Goal: Task Accomplishment & Management: Complete application form

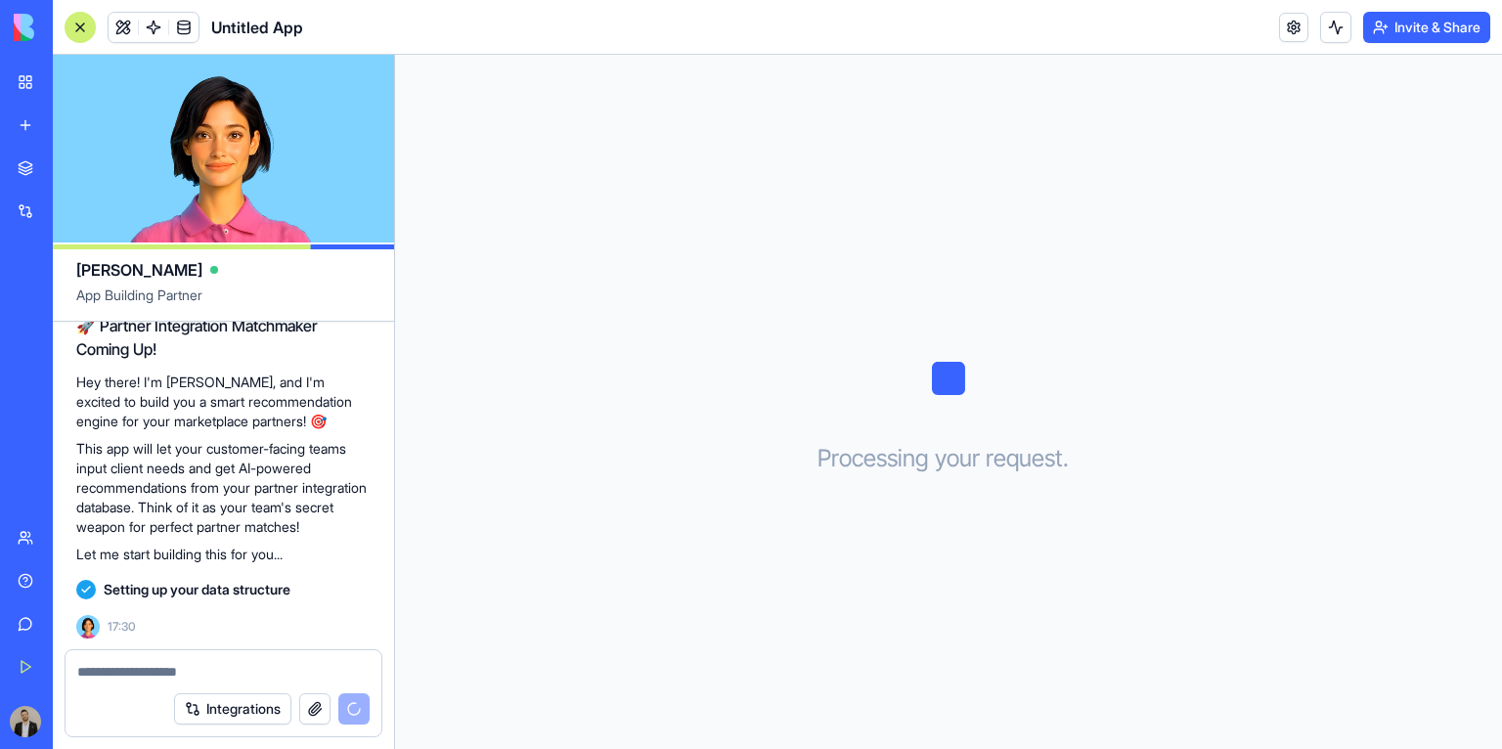
scroll to position [234, 0]
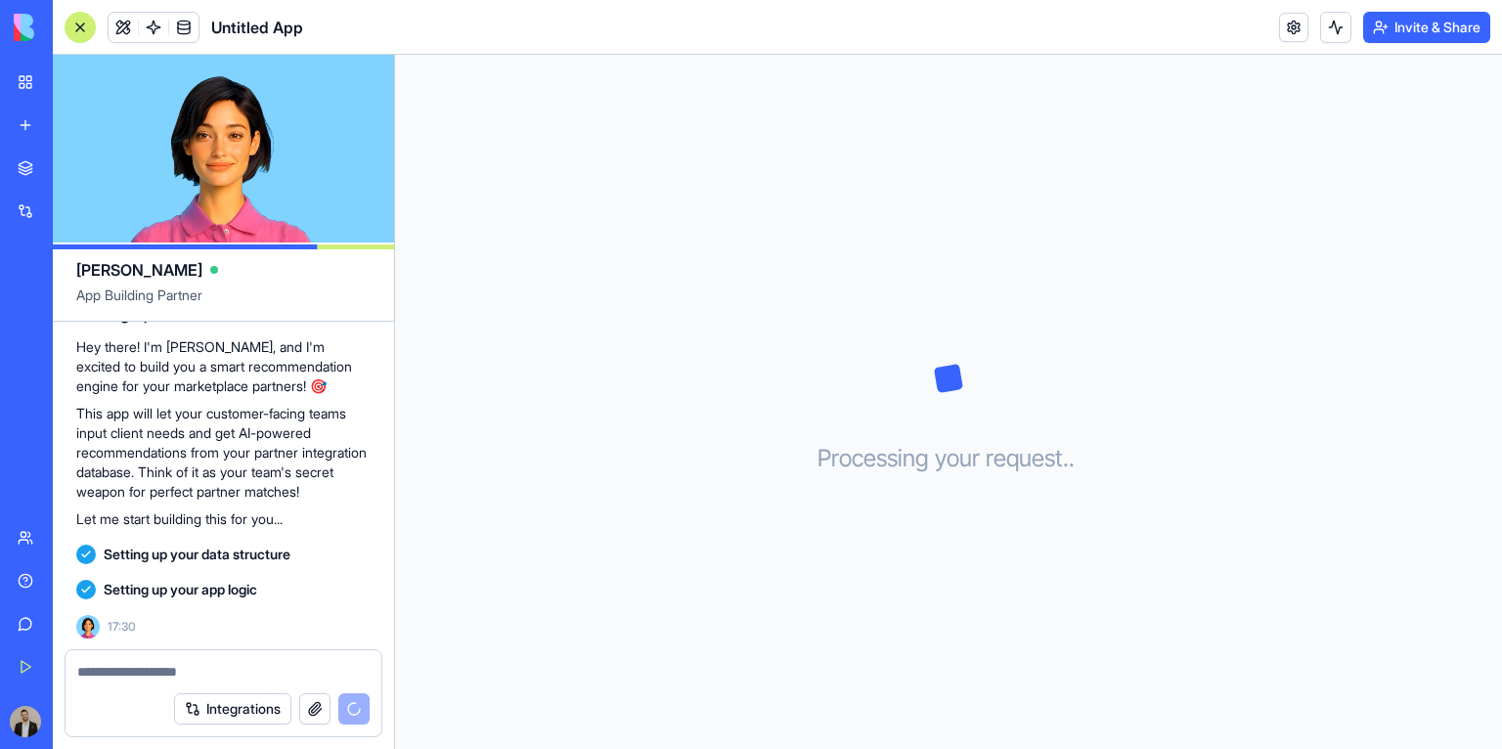
click at [279, 18] on span "Untitled App" at bounding box center [257, 27] width 92 height 23
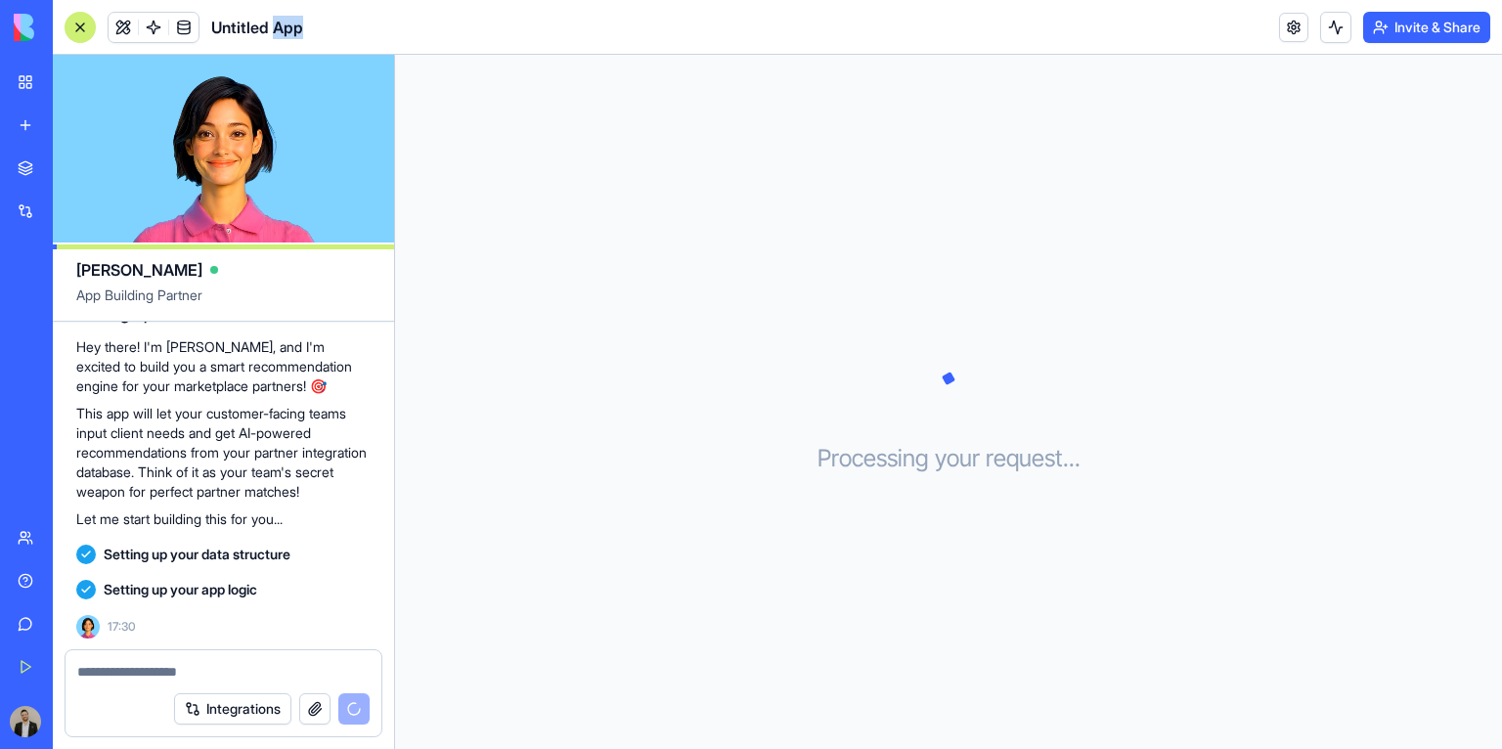
click at [277, 22] on span "Untitled App" at bounding box center [257, 27] width 92 height 23
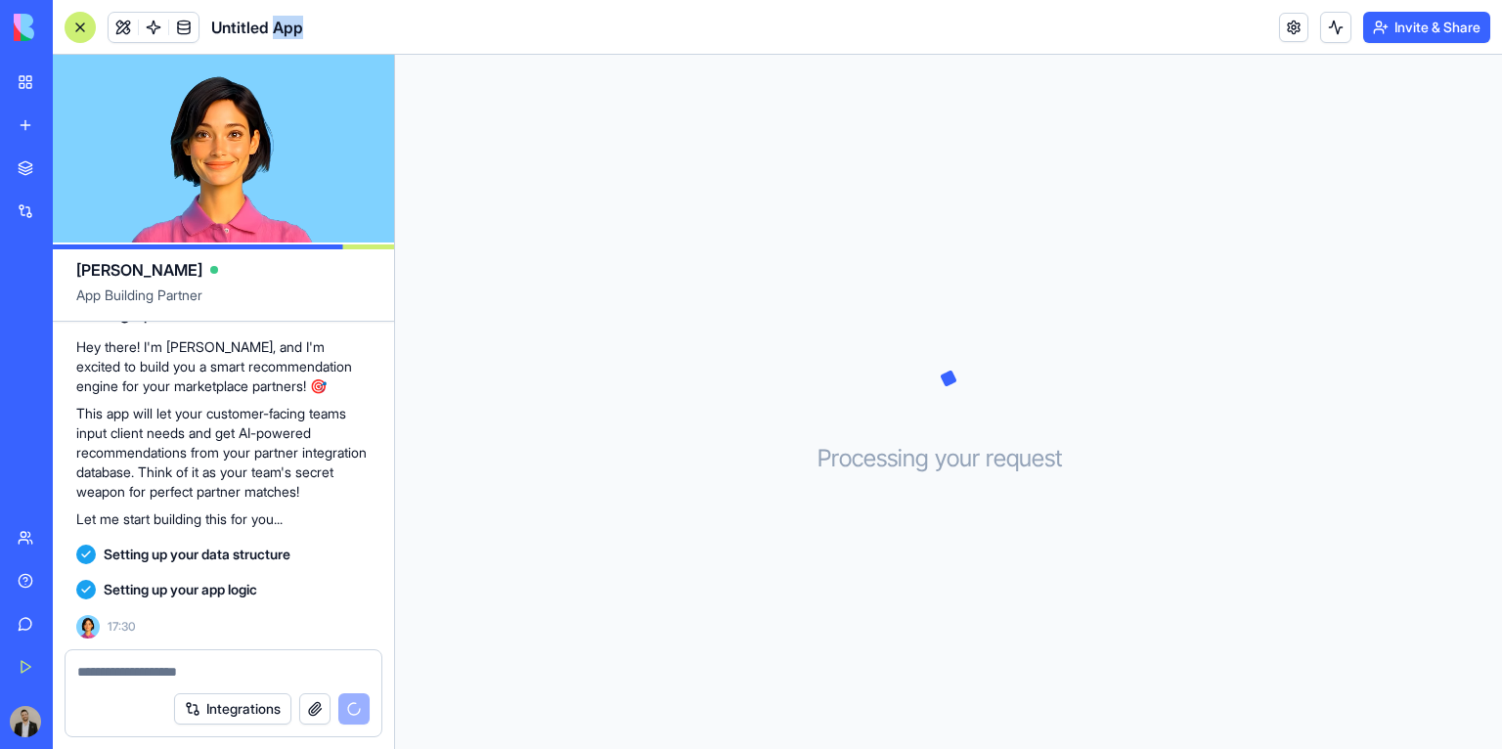
click at [277, 22] on span "Untitled App" at bounding box center [257, 27] width 92 height 23
click at [558, 266] on div "Processing your request . . ." at bounding box center [948, 402] width 1107 height 694
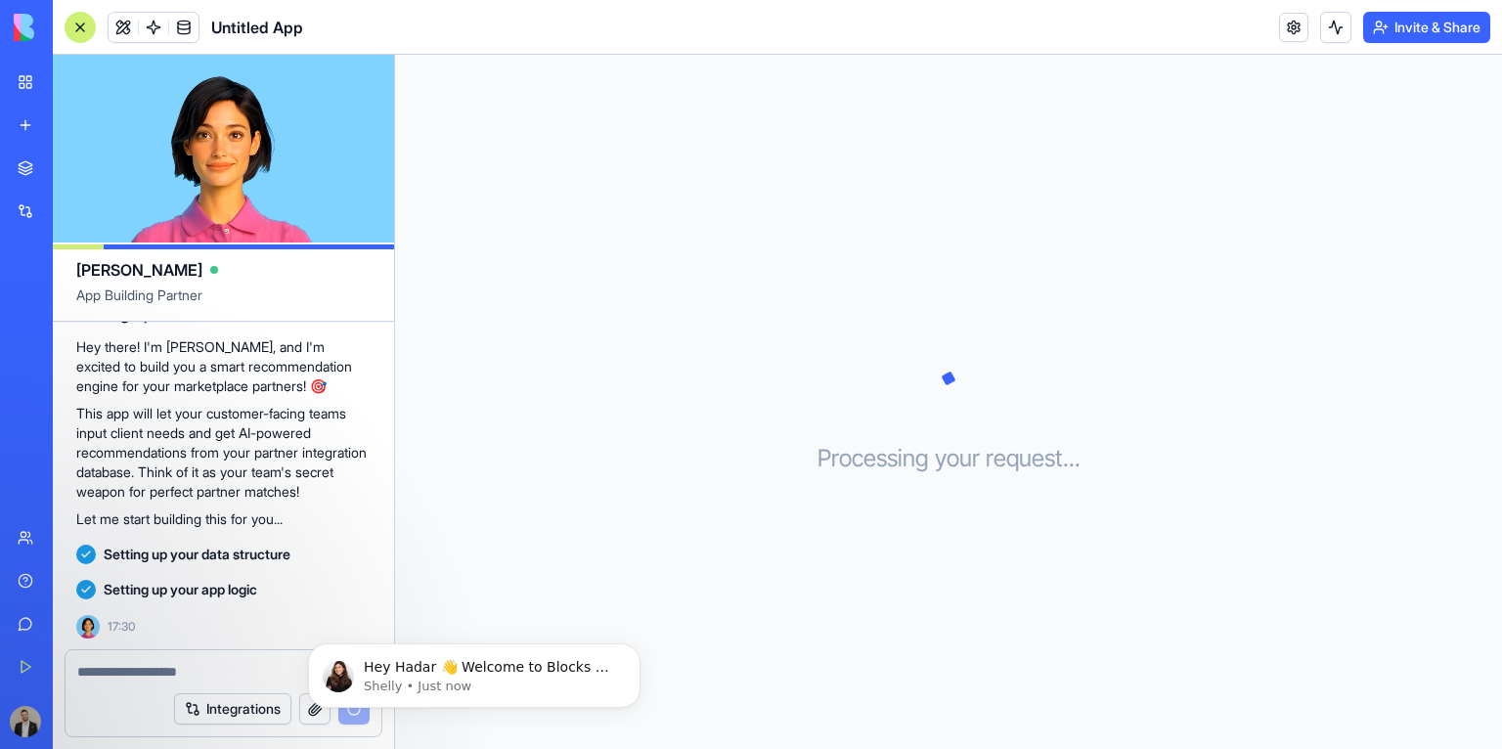
scroll to position [0, 0]
click at [480, 673] on p "Hey Hadar 👋 Welcome to Blocks 🙌 I'm here if you have any questions!" at bounding box center [490, 668] width 252 height 20
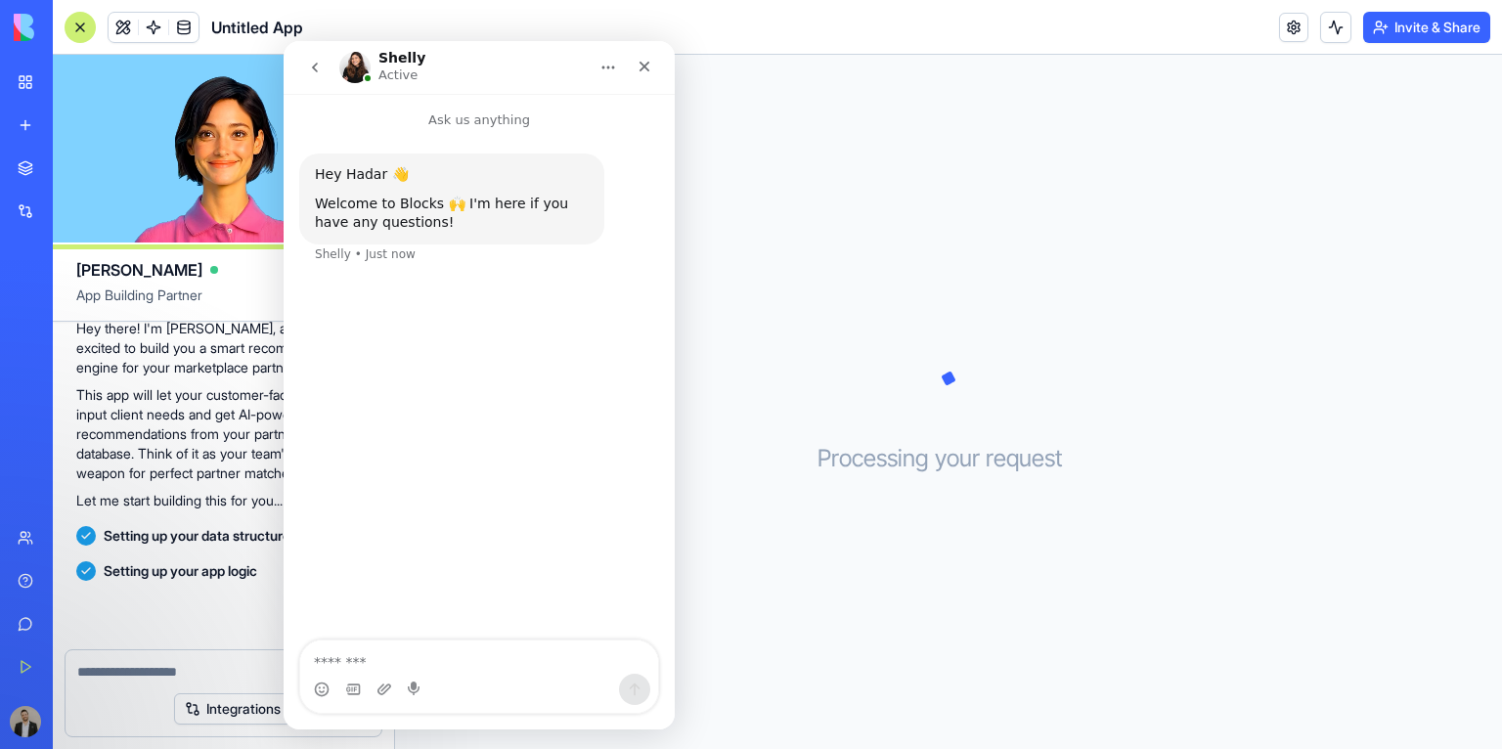
scroll to position [269, 0]
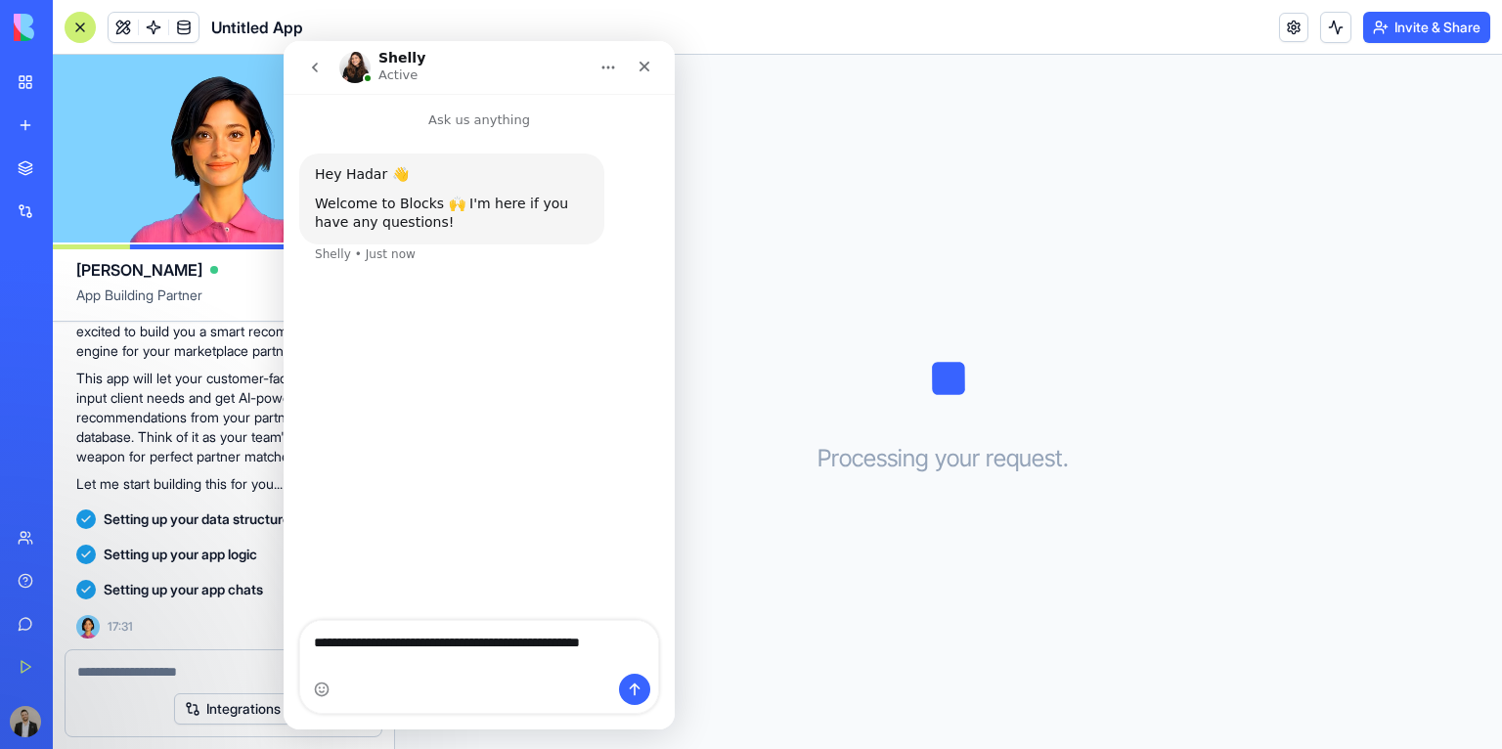
type textarea "**********"
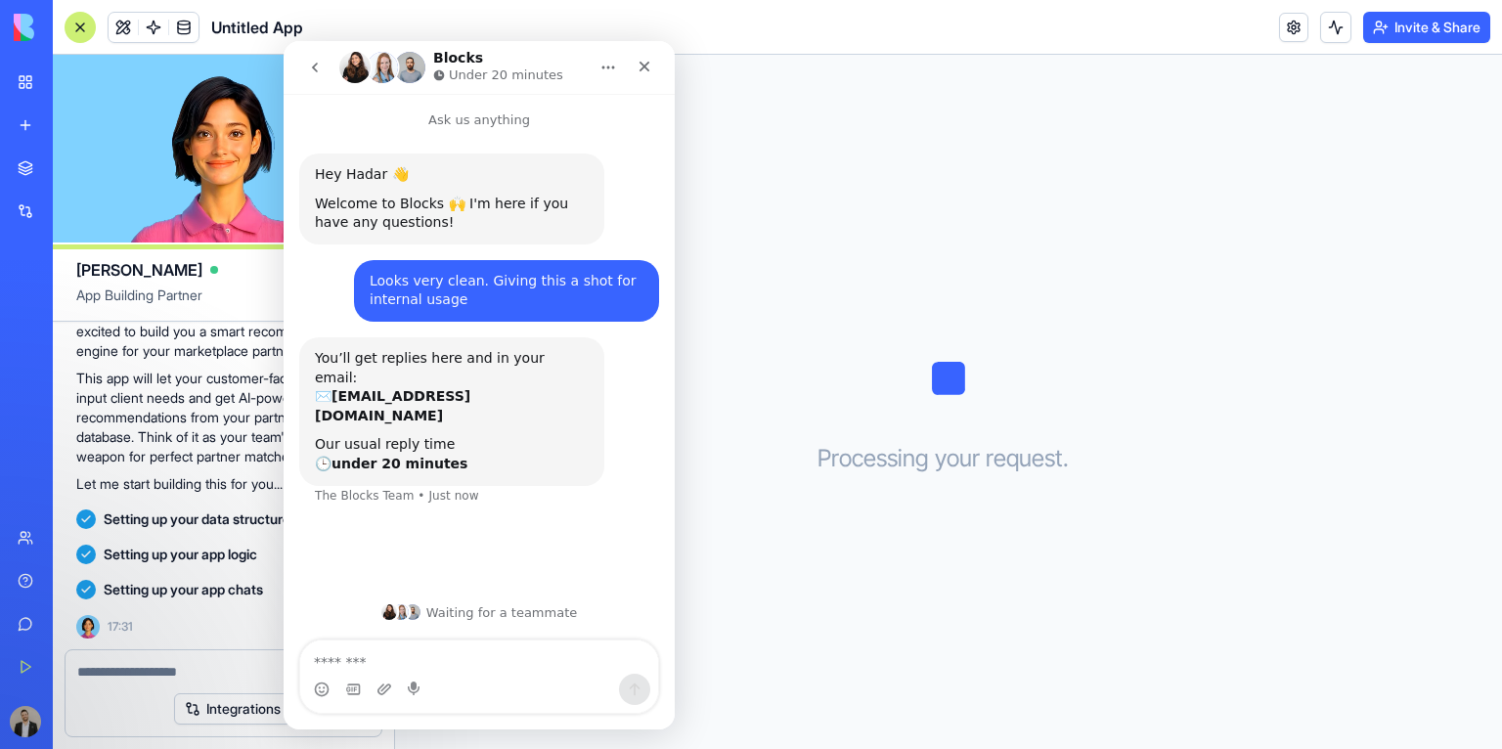
click at [417, 607] on img "Intercom messenger" at bounding box center [413, 612] width 16 height 16
click at [647, 77] on div "Close" at bounding box center [644, 66] width 35 height 35
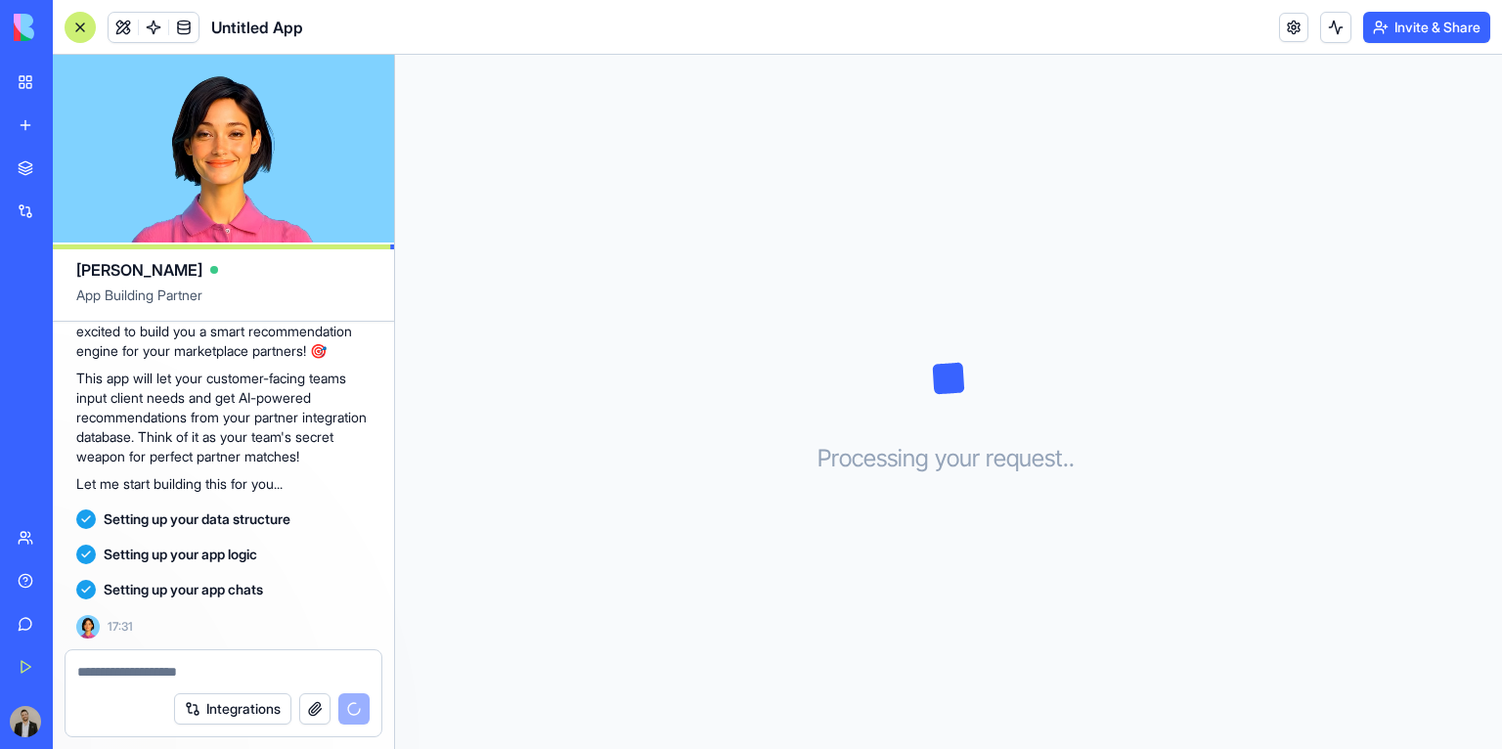
scroll to position [0, 0]
click at [766, 130] on div "Processing your request . . ." at bounding box center [948, 402] width 1107 height 694
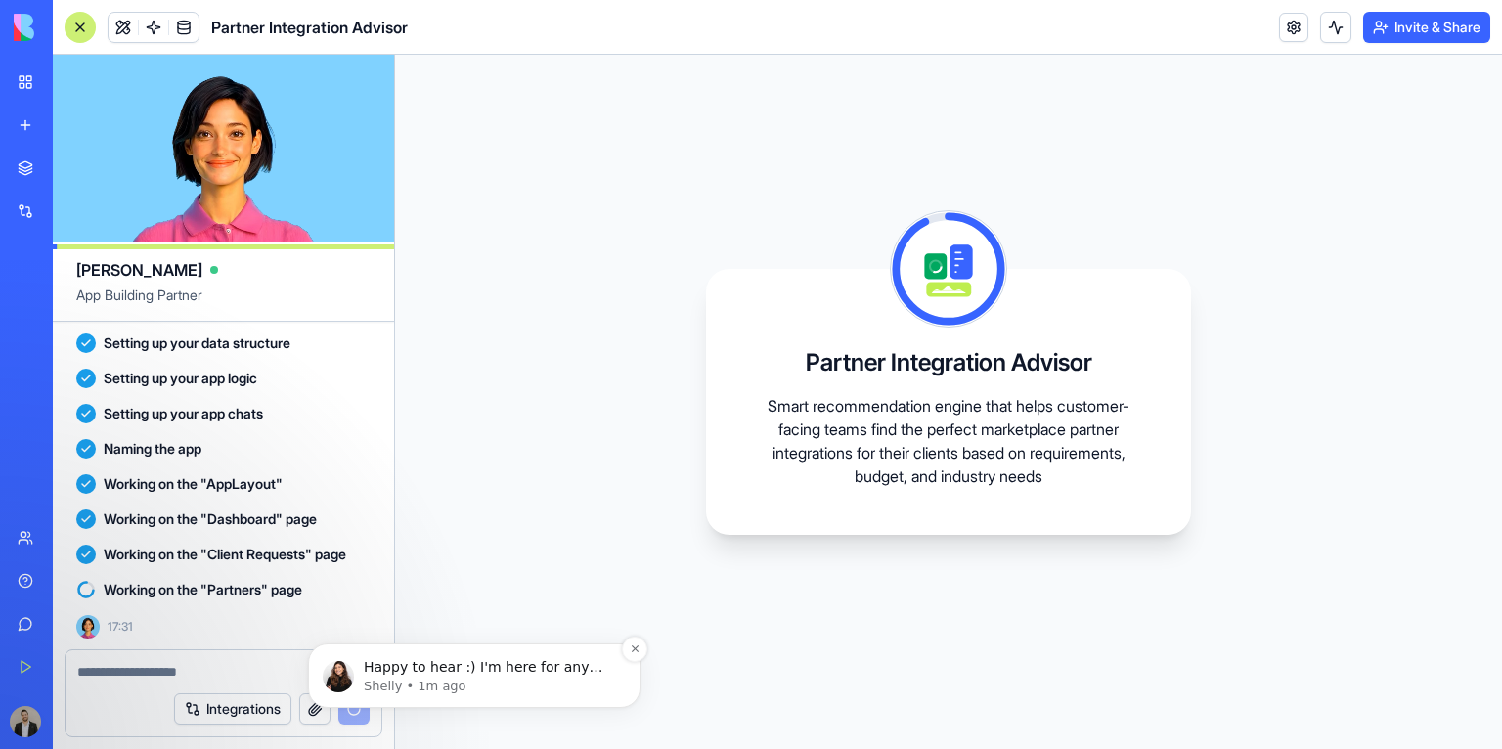
click at [484, 668] on p "Happy to hear :) I'm here for any question!" at bounding box center [490, 668] width 252 height 20
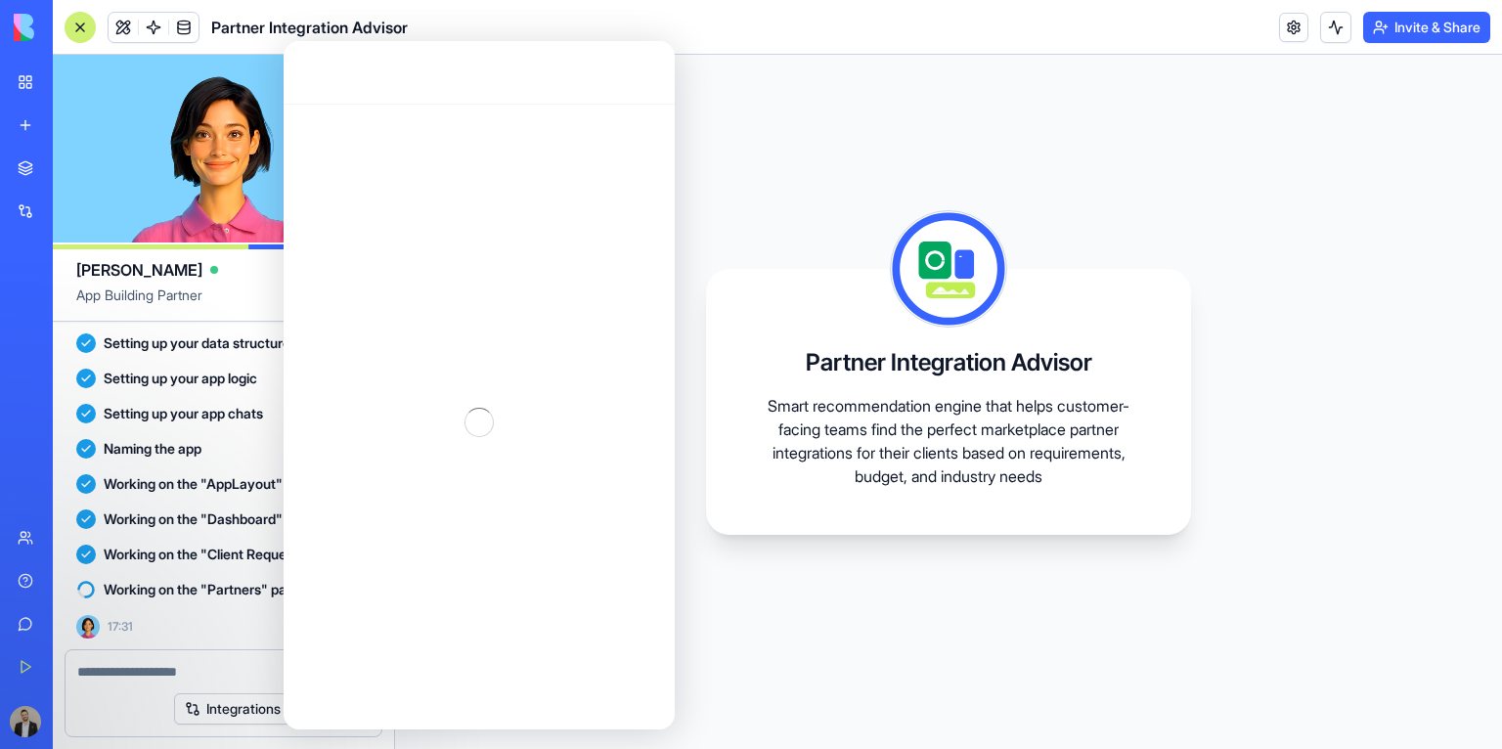
scroll to position [3, 0]
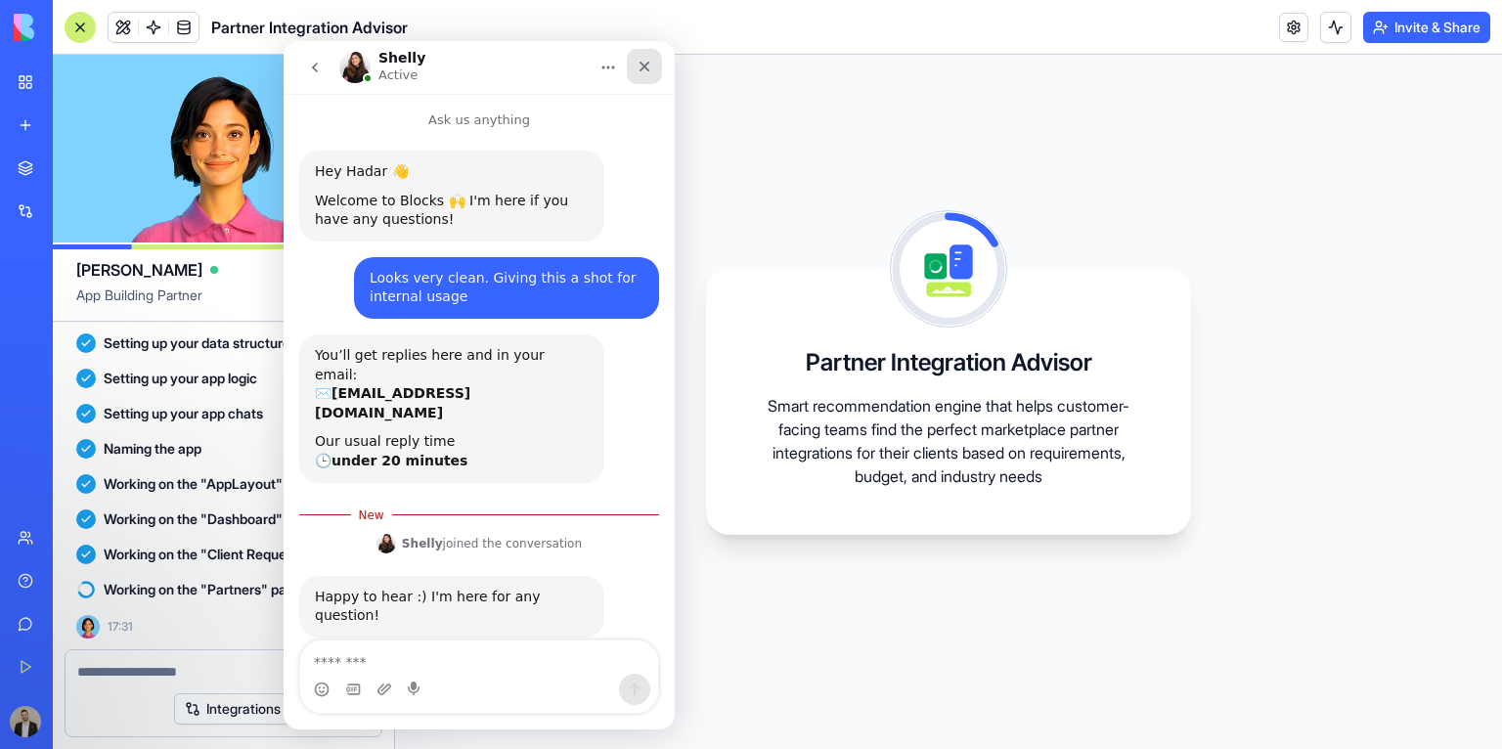
click at [651, 68] on icon "Close" at bounding box center [645, 67] width 16 height 16
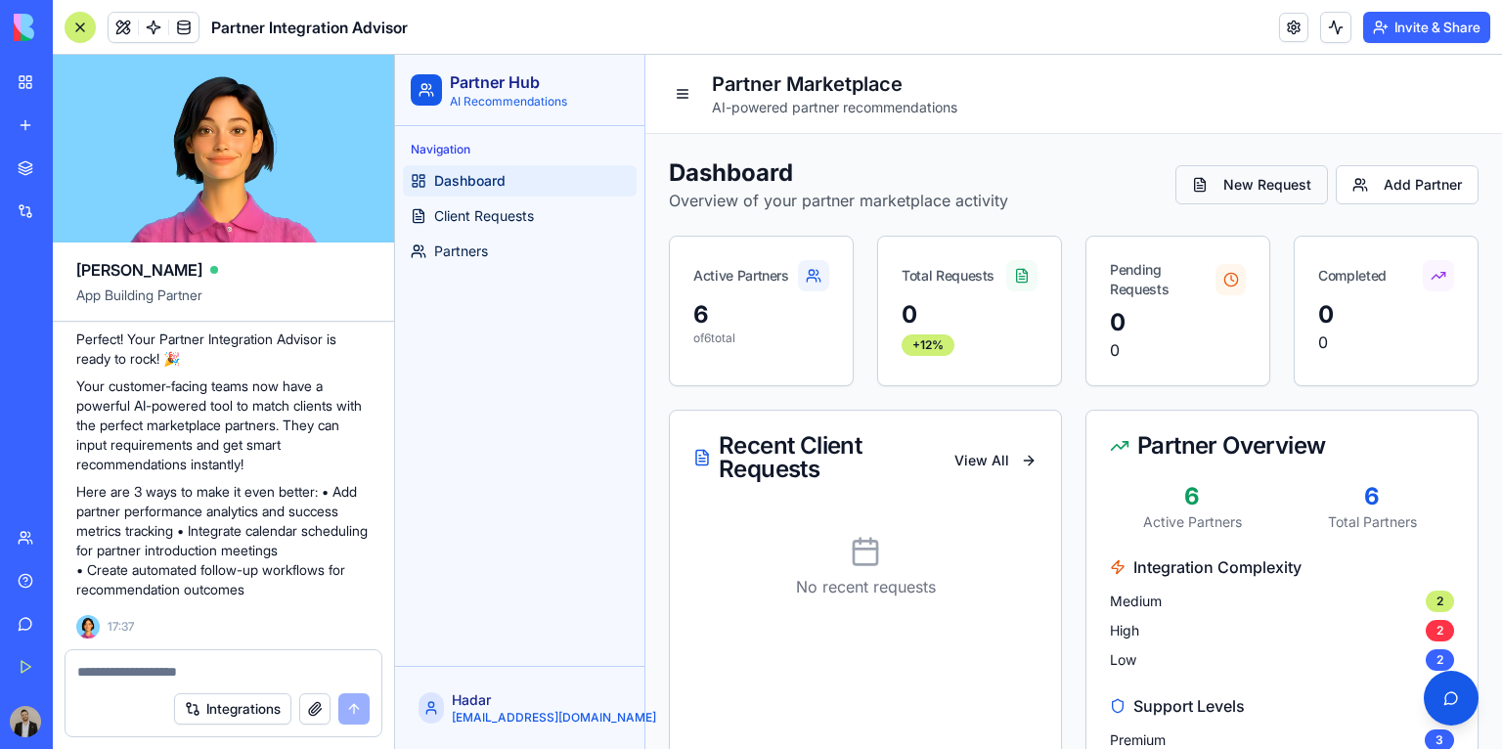
click at [1231, 187] on button "New Request" at bounding box center [1252, 184] width 153 height 39
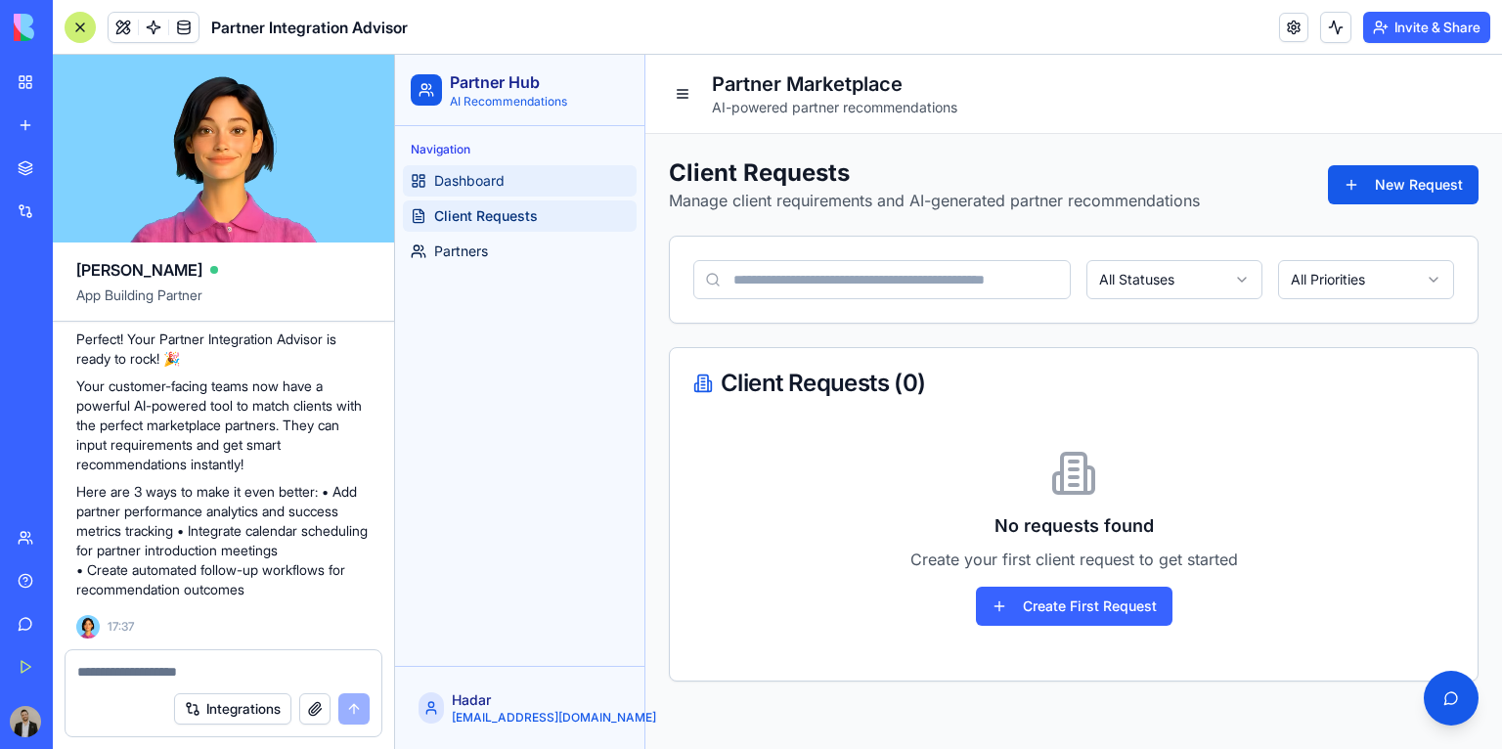
click at [527, 190] on link "Dashboard" at bounding box center [520, 180] width 234 height 31
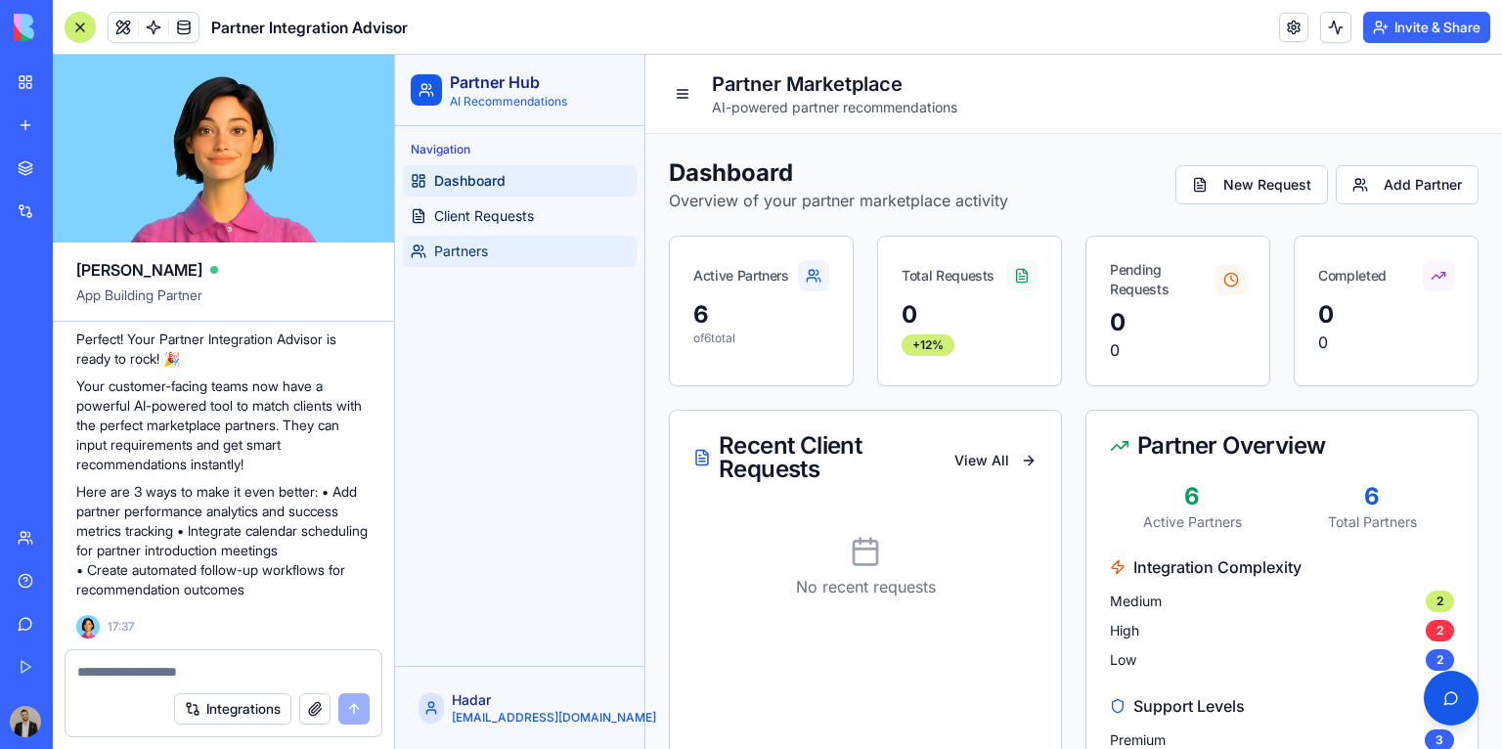
click at [538, 257] on link "Partners" at bounding box center [520, 251] width 234 height 31
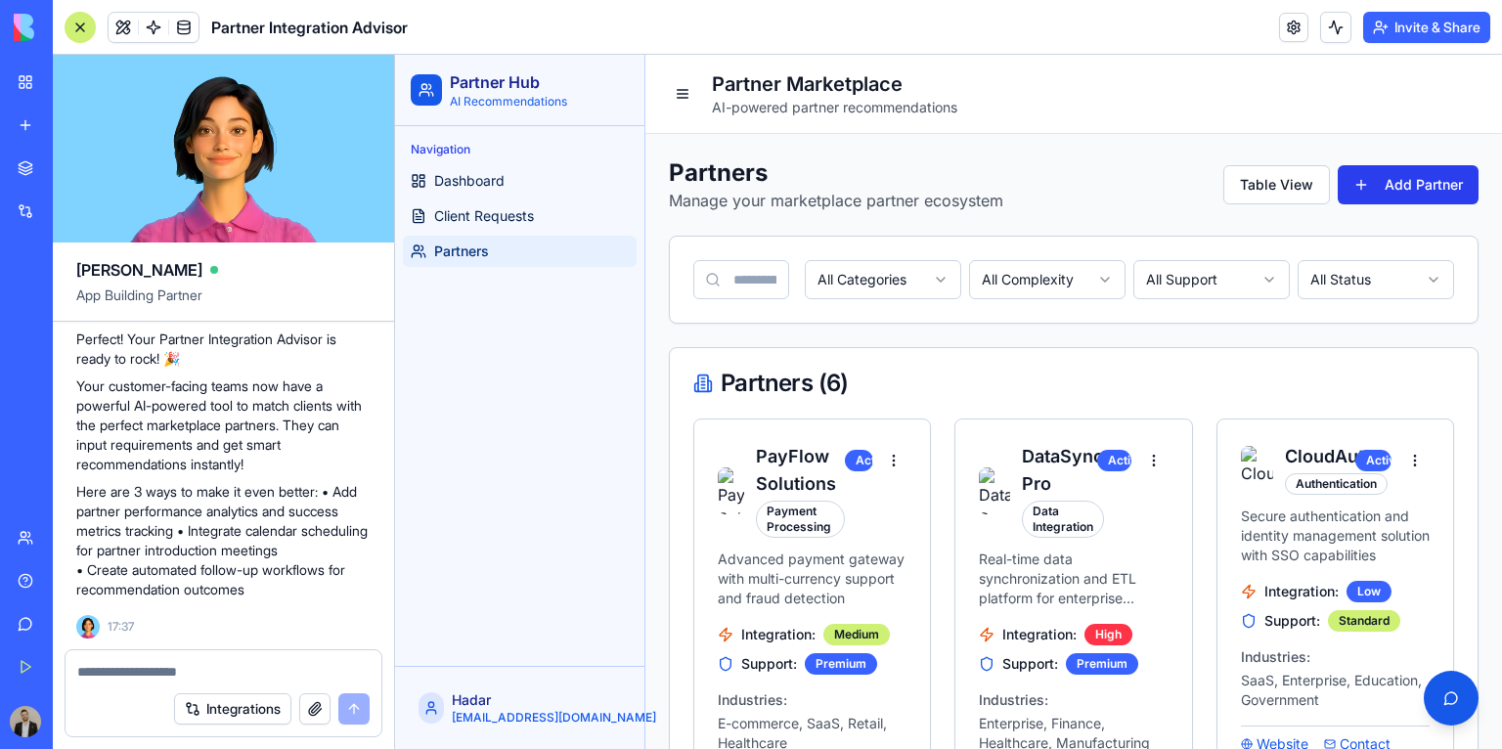
click at [1352, 192] on button "Add Partner" at bounding box center [1408, 184] width 141 height 39
click at [202, 668] on textarea at bounding box center [223, 672] width 292 height 20
type textarea "**********"
click at [190, 724] on button "Integrations" at bounding box center [232, 708] width 117 height 31
click at [285, 665] on textarea at bounding box center [223, 672] width 293 height 20
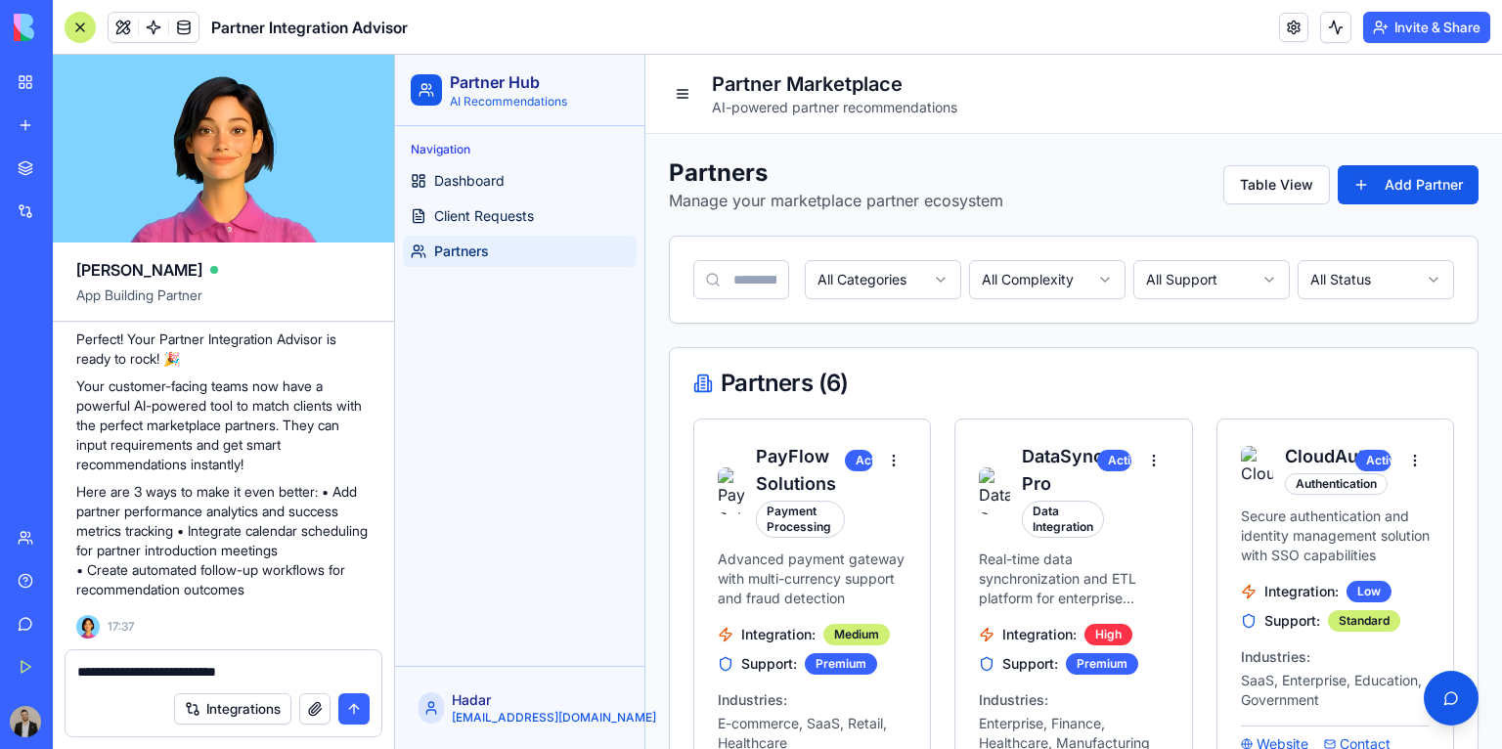
paste textarea "**********"
type textarea "**********"
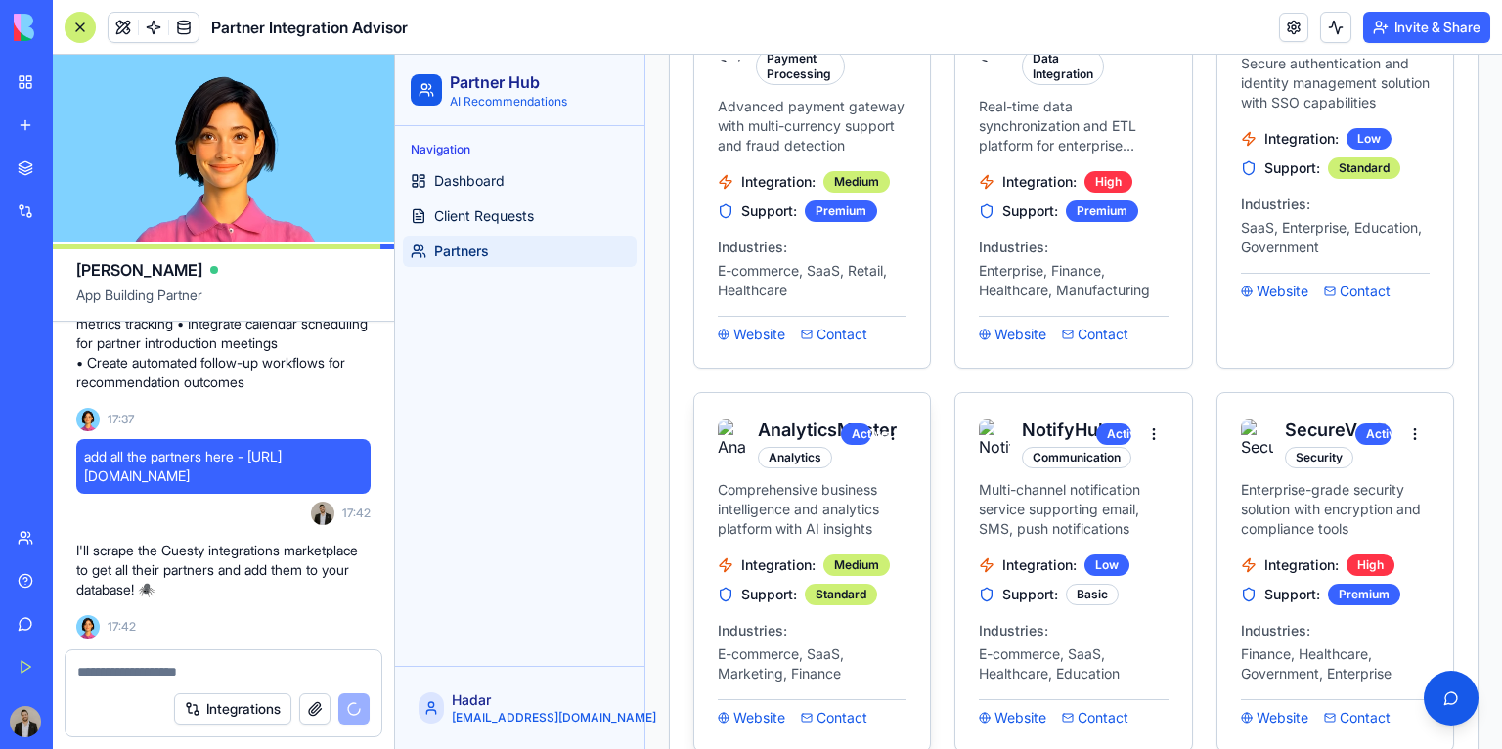
scroll to position [498, 0]
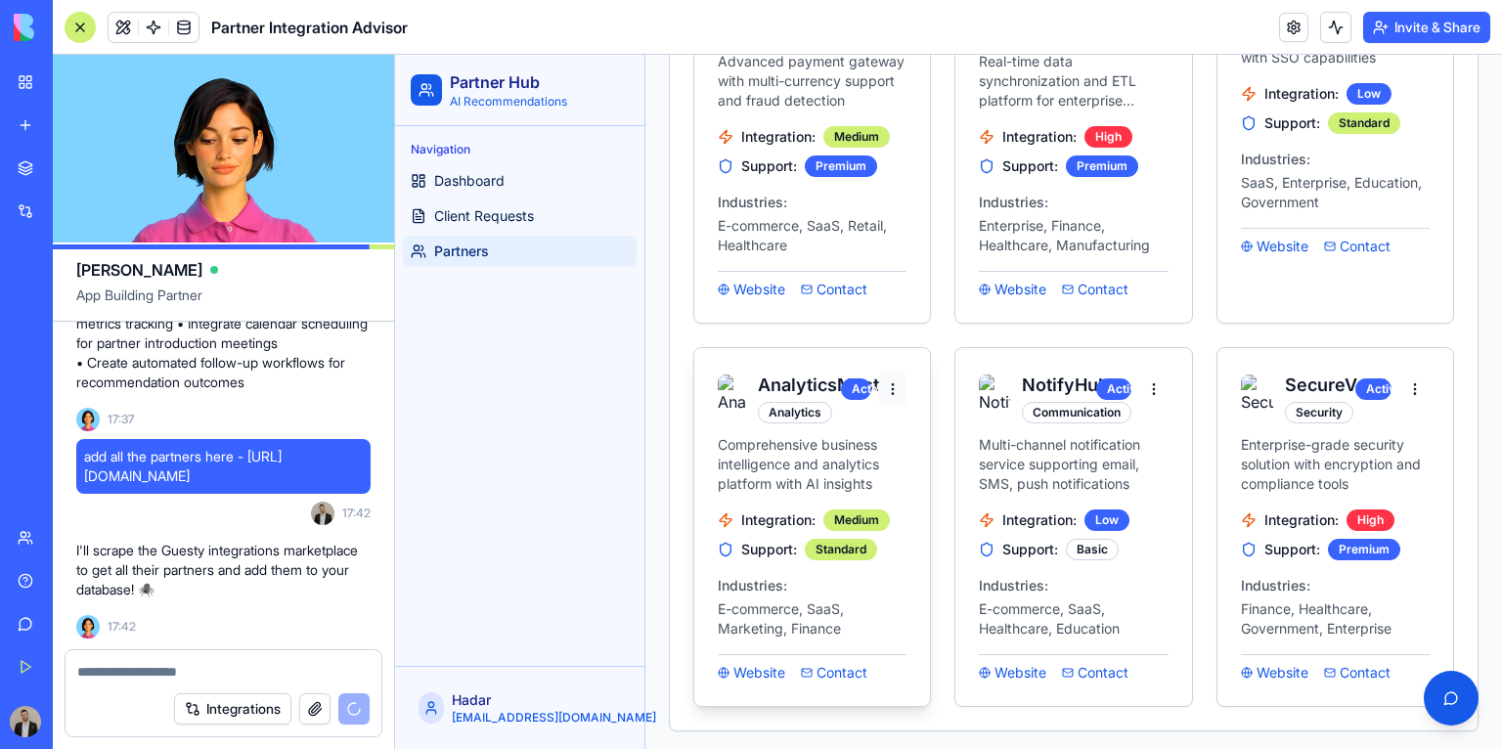
click at [888, 384] on html "Partner Hub AI Recommendations Navigation Dashboard Client Requests Partners Ha…" at bounding box center [948, 156] width 1107 height 1198
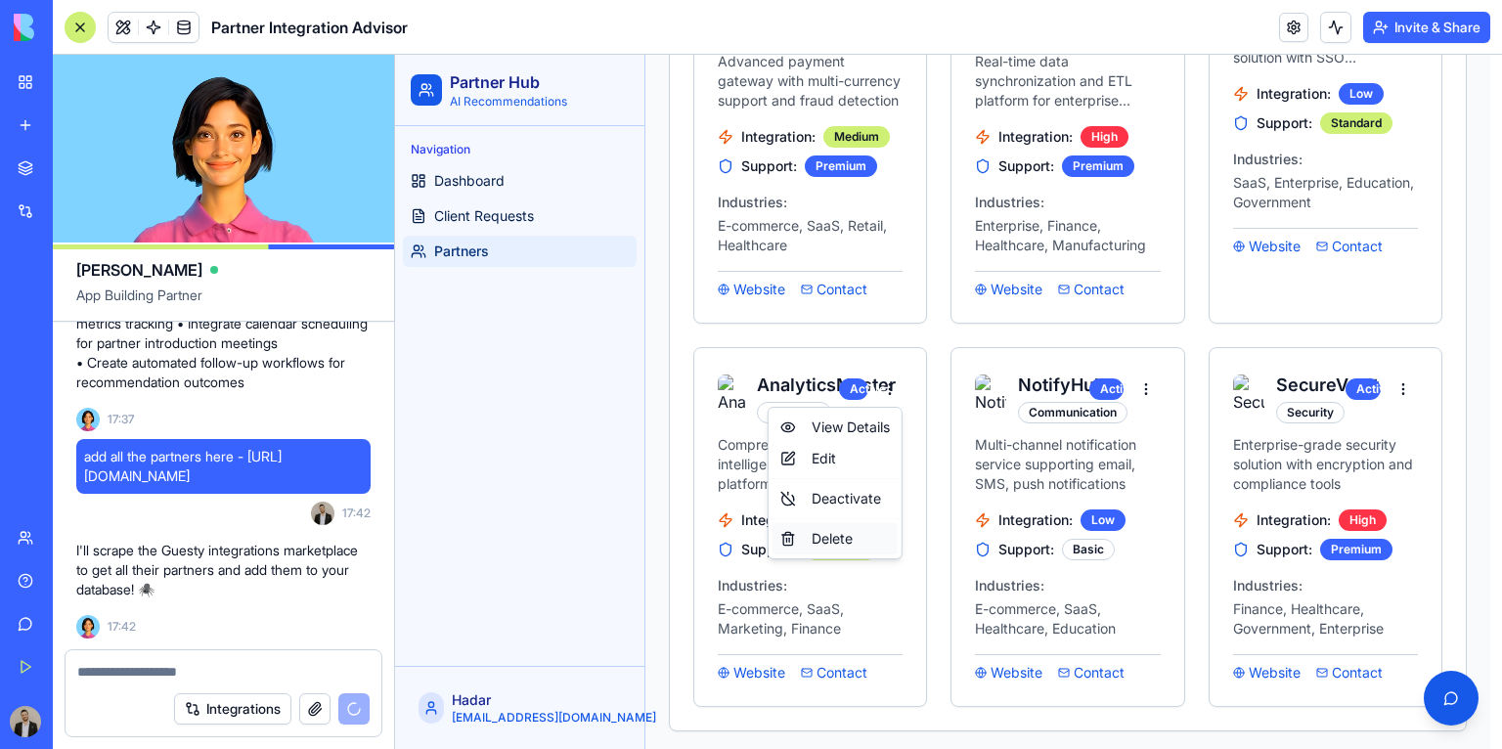
click at [861, 531] on div "Delete" at bounding box center [835, 538] width 125 height 31
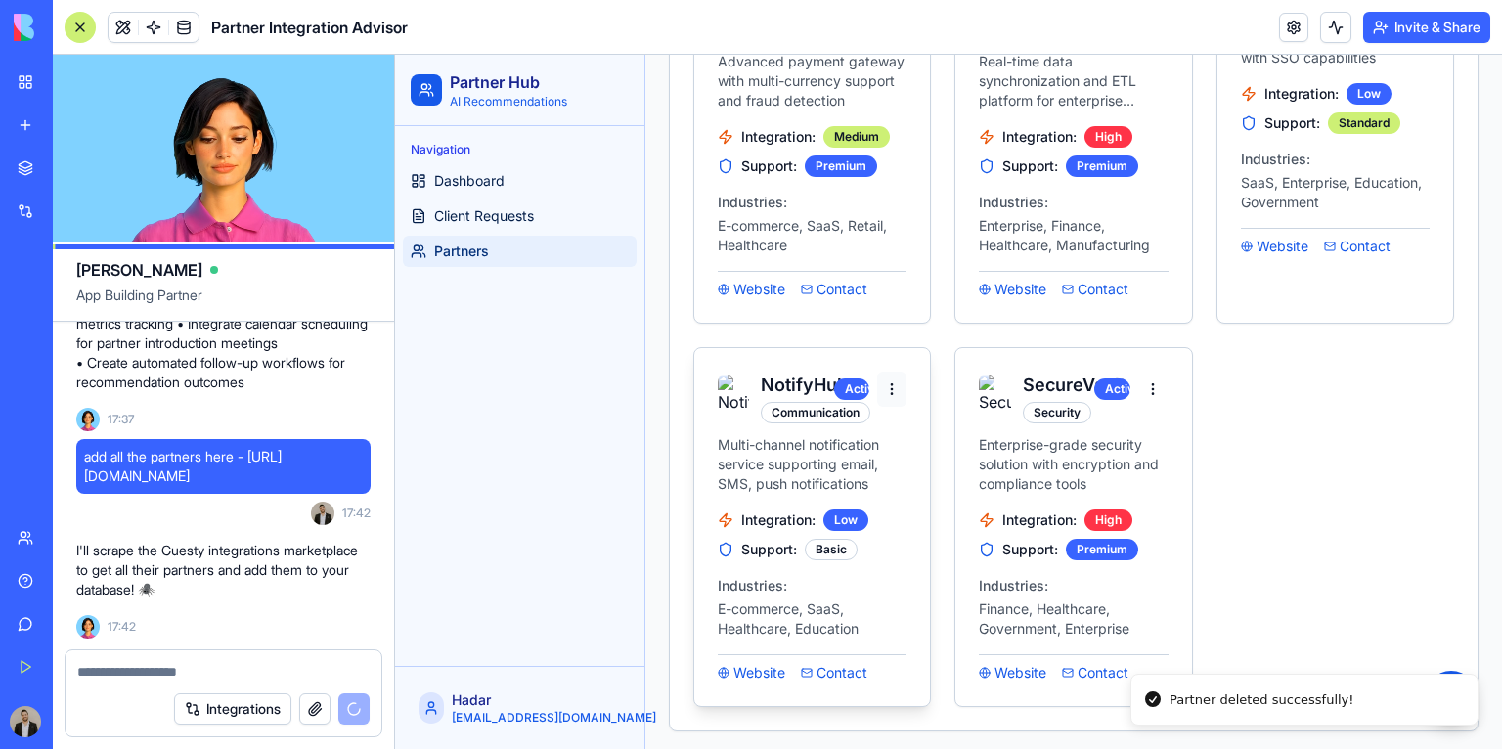
click at [894, 380] on html "Partner Hub AI Recommendations Navigation Dashboard Client Requests Partners Ha…" at bounding box center [948, 156] width 1107 height 1198
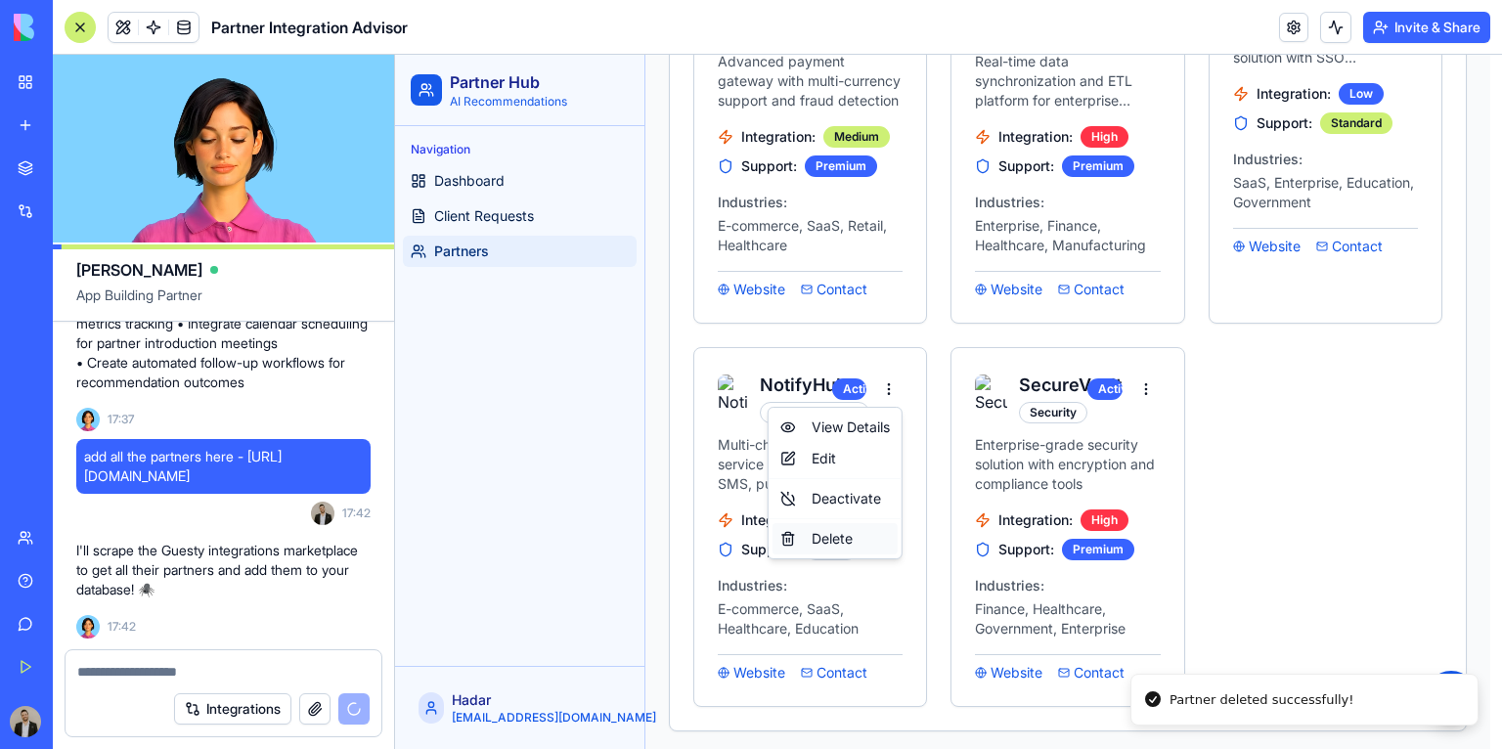
click at [853, 531] on div "Delete" at bounding box center [835, 538] width 125 height 31
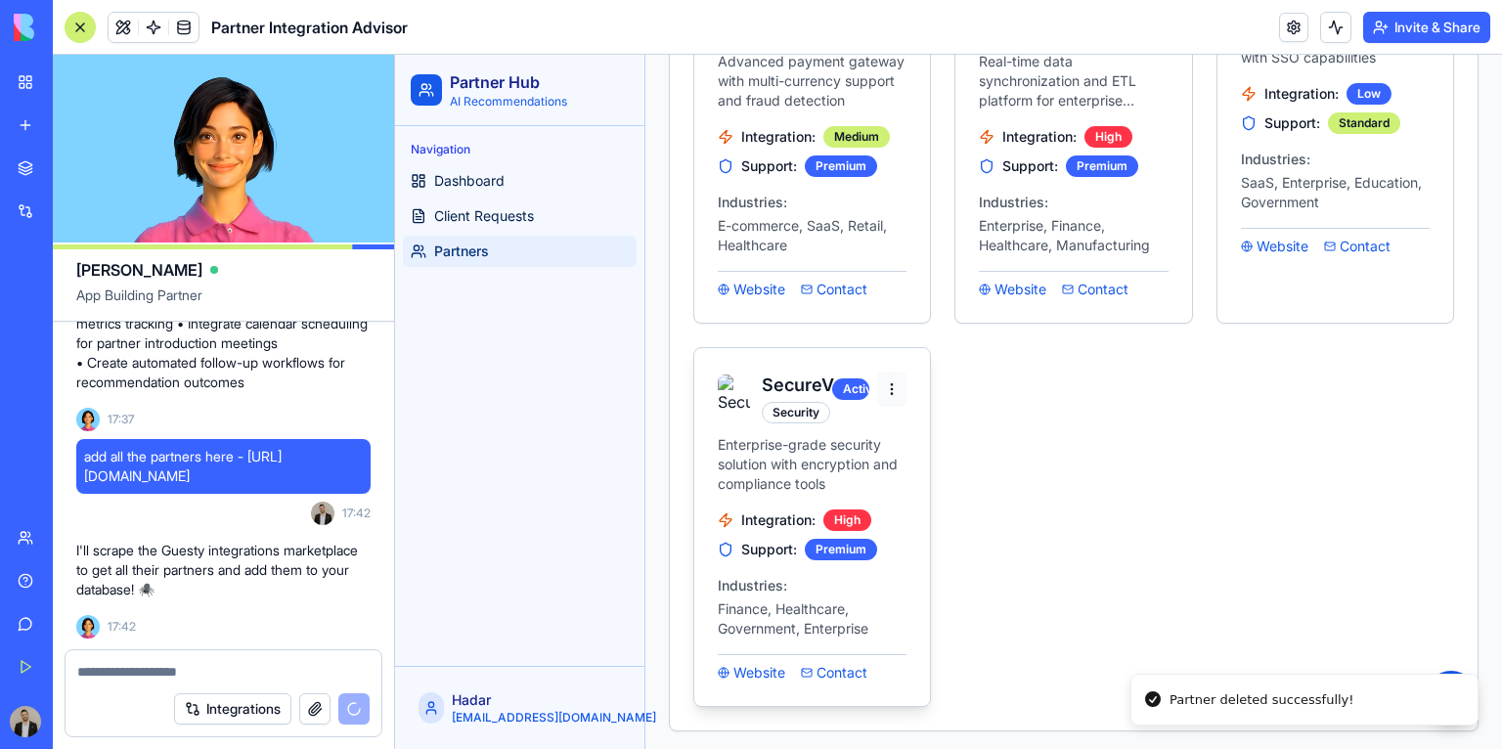
click at [882, 382] on html "Partner Hub AI Recommendations Navigation Dashboard Client Requests Partners Ha…" at bounding box center [948, 156] width 1107 height 1198
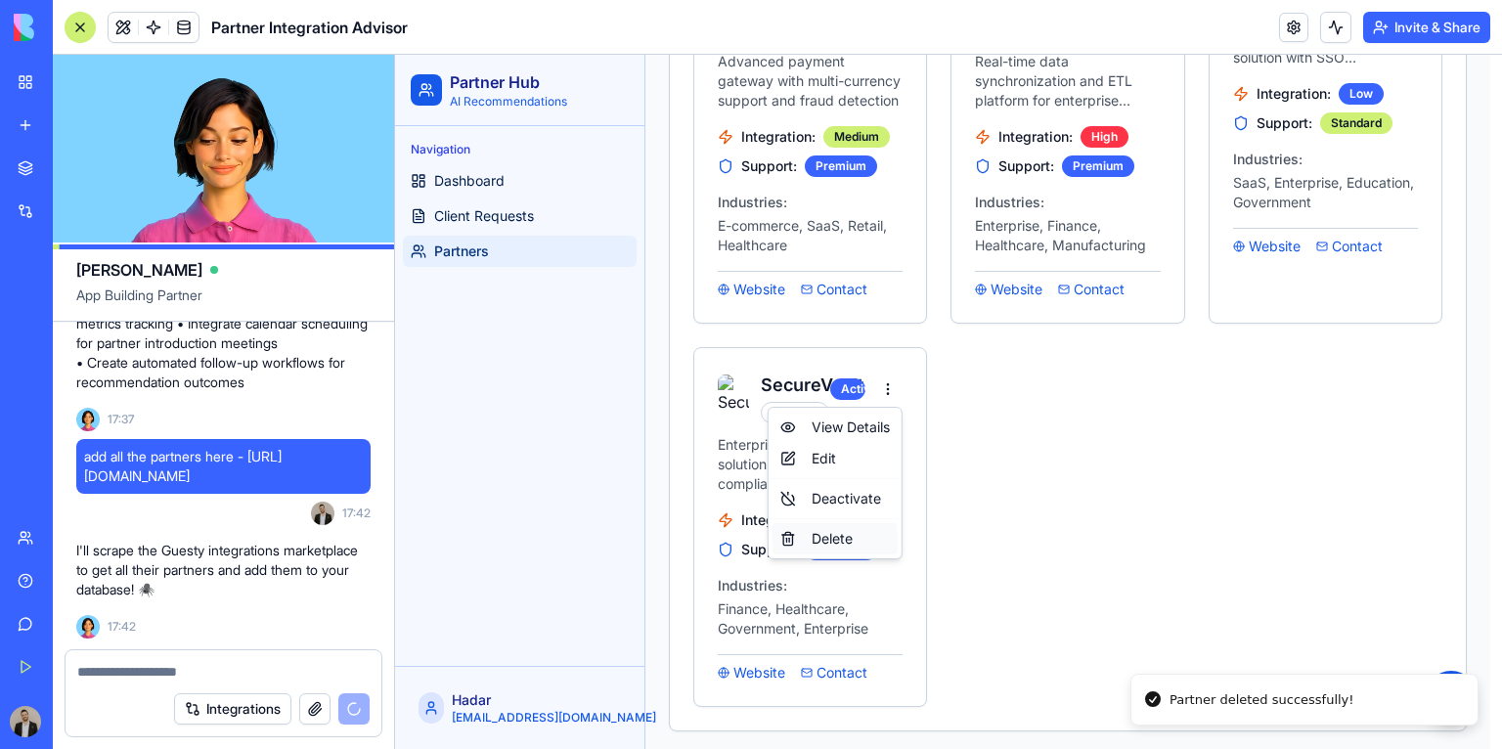
click at [866, 531] on div "Delete" at bounding box center [835, 538] width 125 height 31
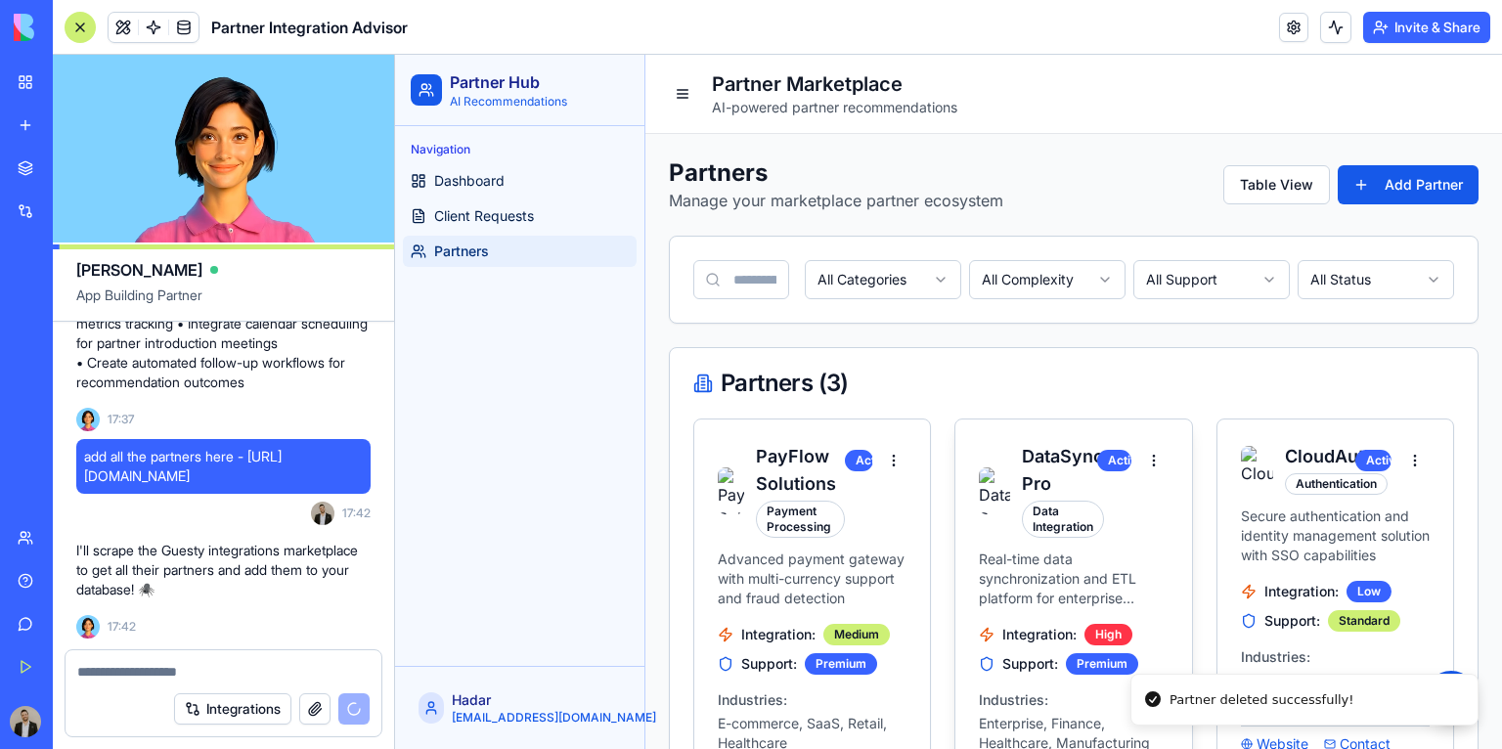
scroll to position [0, 0]
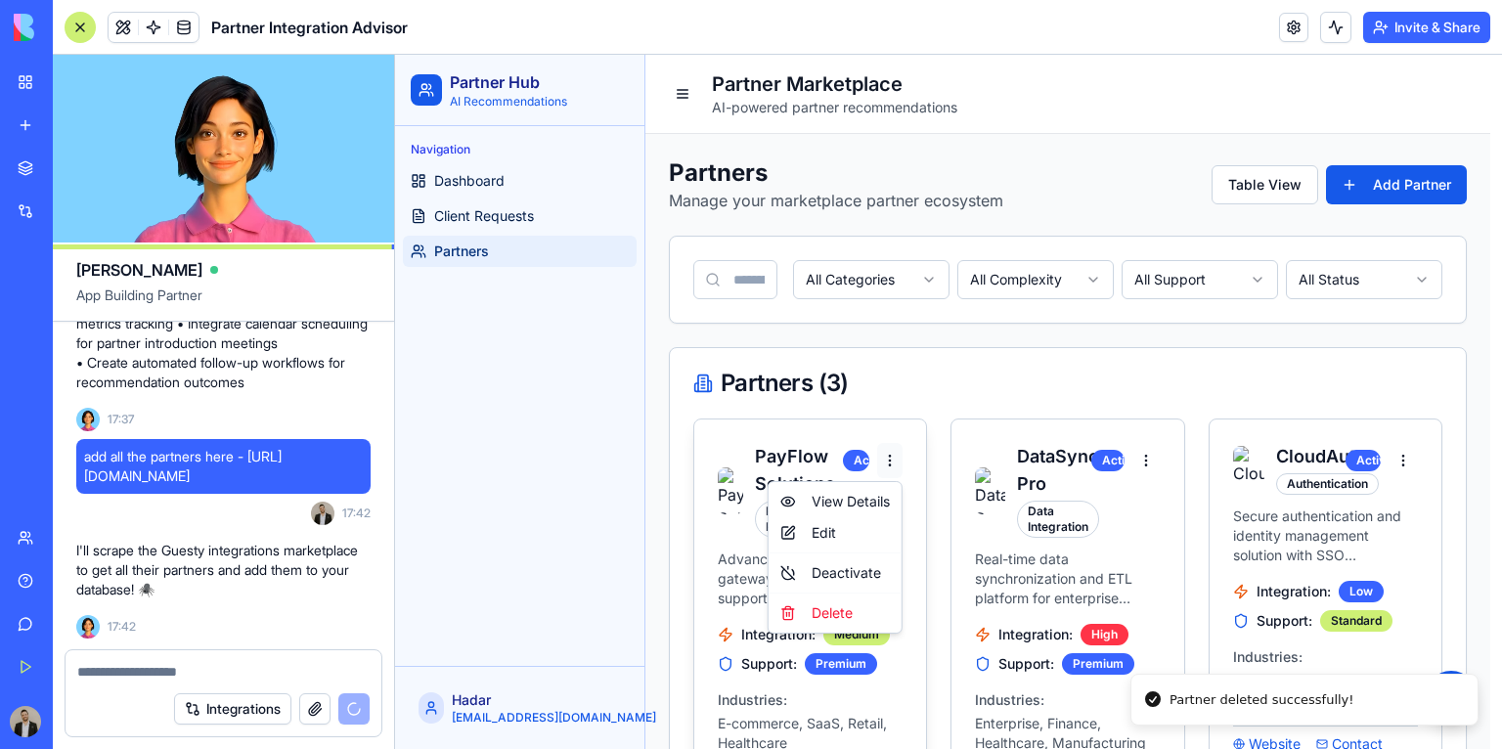
click at [892, 464] on html "Partner Hub AI Recommendations Navigation Dashboard Client Requests Partners Ha…" at bounding box center [948, 462] width 1107 height 815
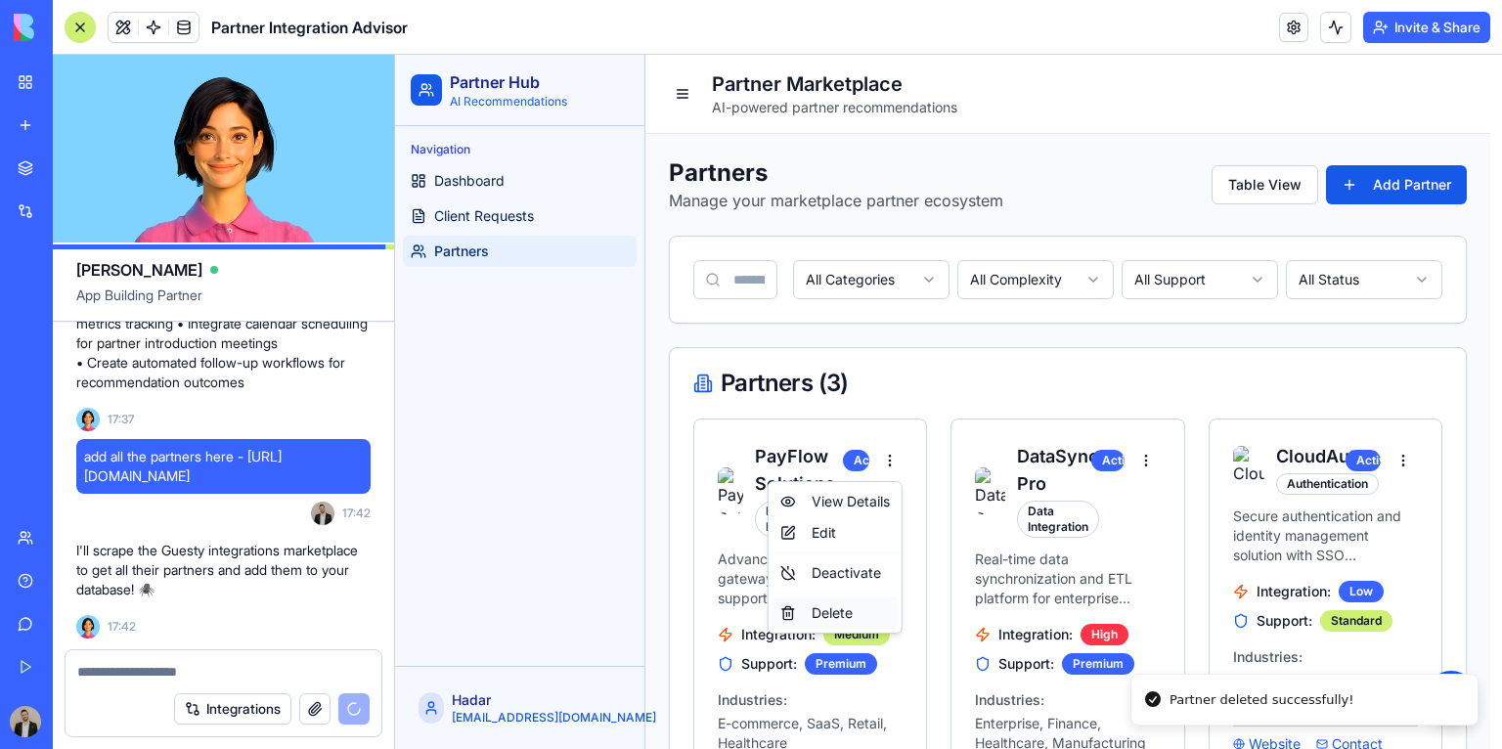
click at [860, 606] on div "Delete" at bounding box center [835, 613] width 125 height 31
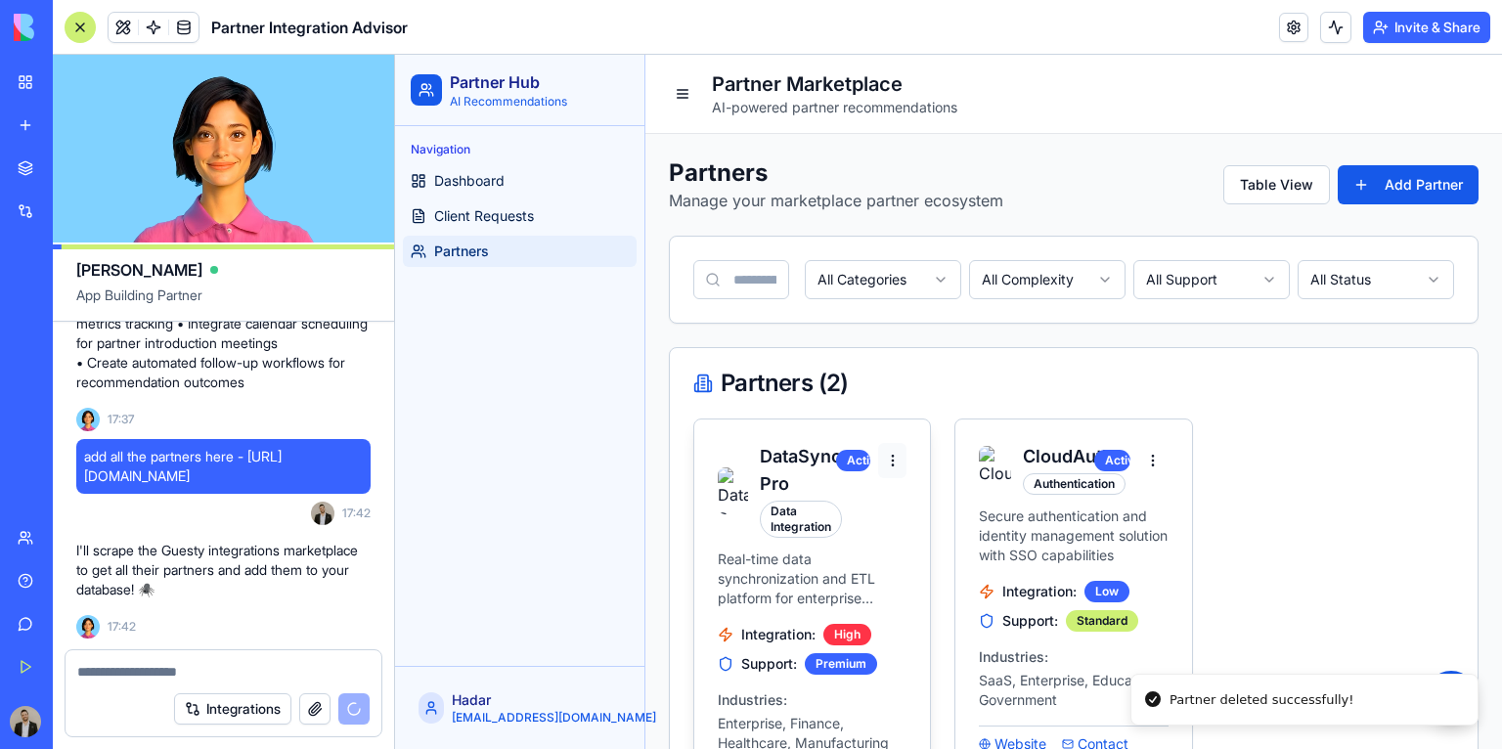
click at [891, 464] on html "Partner Hub AI Recommendations Navigation Dashboard Client Requests Partners Ha…" at bounding box center [948, 462] width 1107 height 815
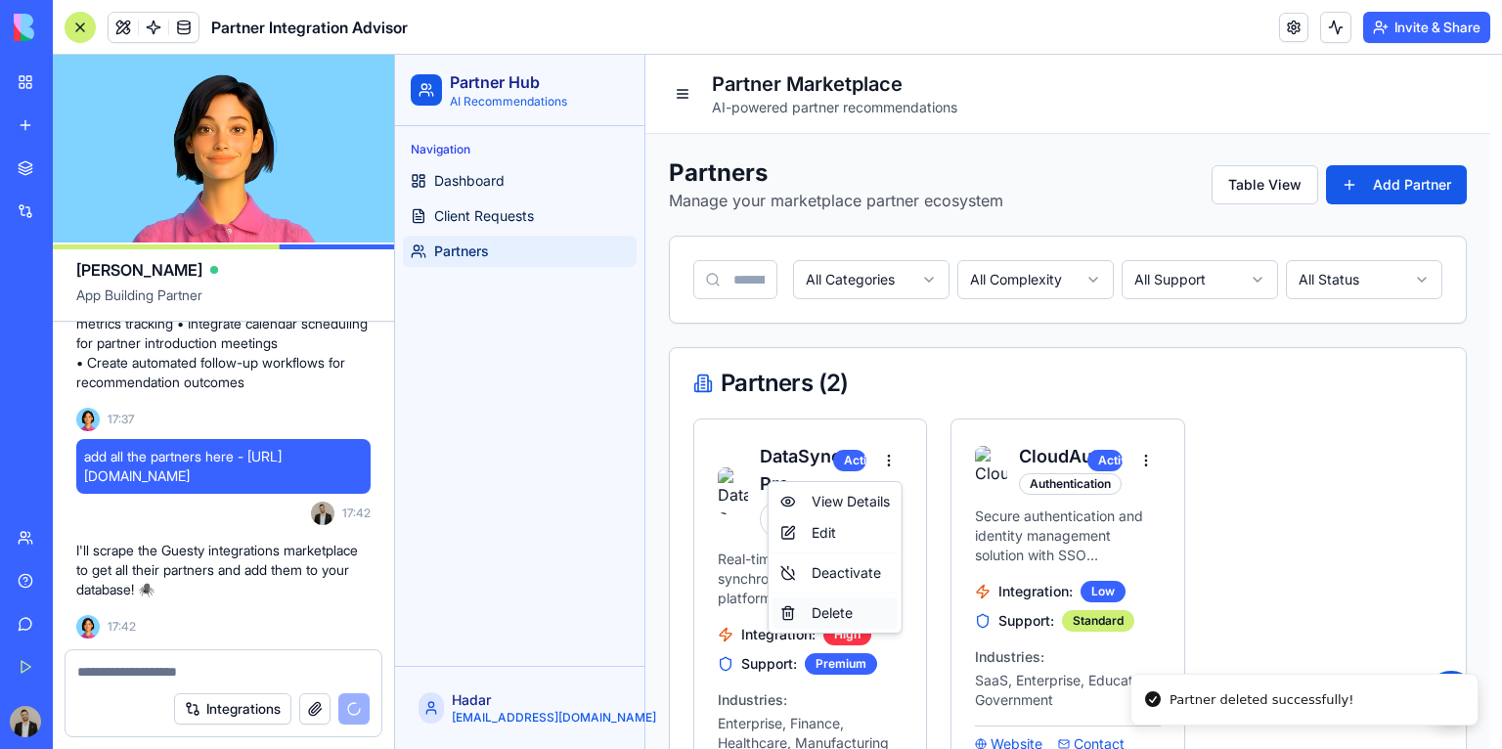
click at [846, 614] on div "Delete" at bounding box center [835, 613] width 125 height 31
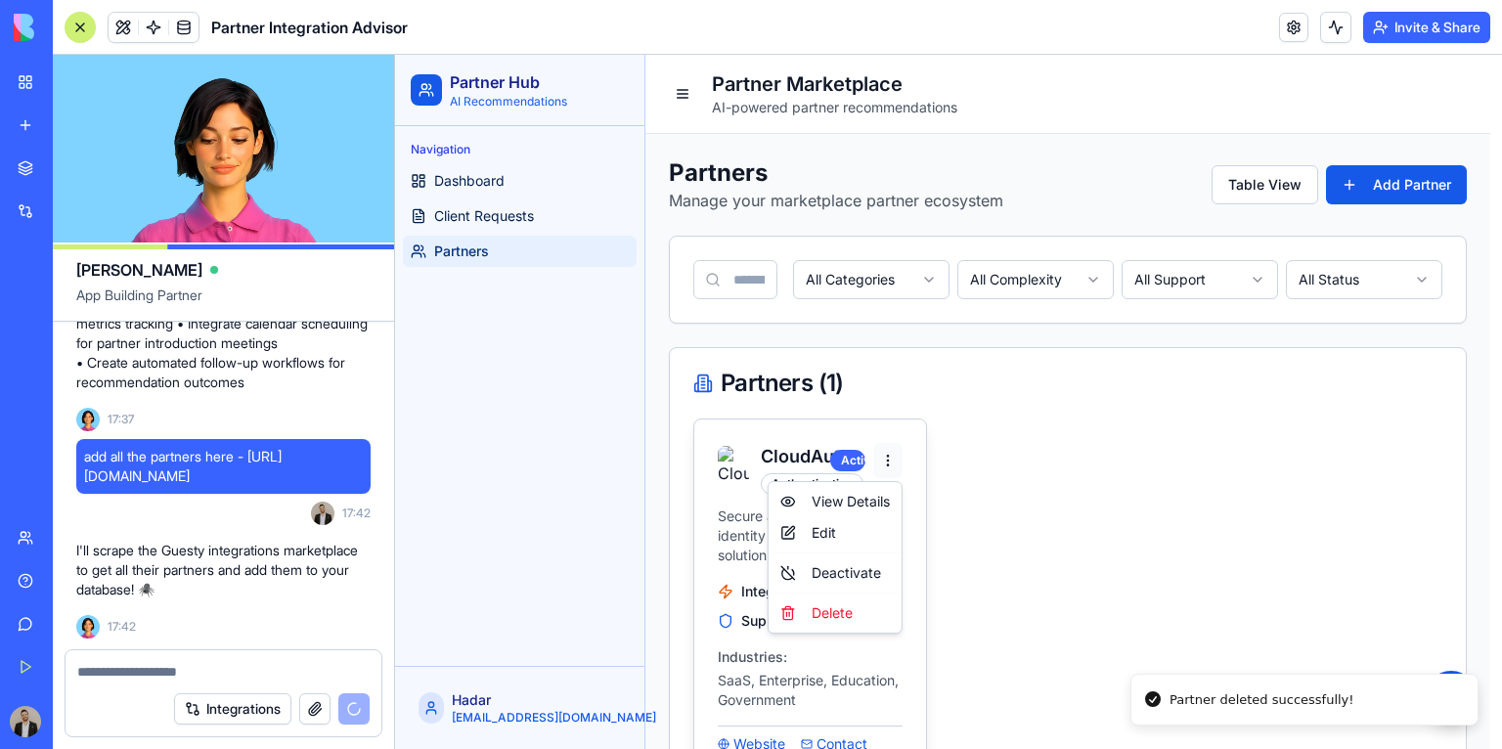
click at [891, 454] on html "Partner Hub AI Recommendations Navigation Dashboard Client Requests Partners Ha…" at bounding box center [948, 441] width 1107 height 772
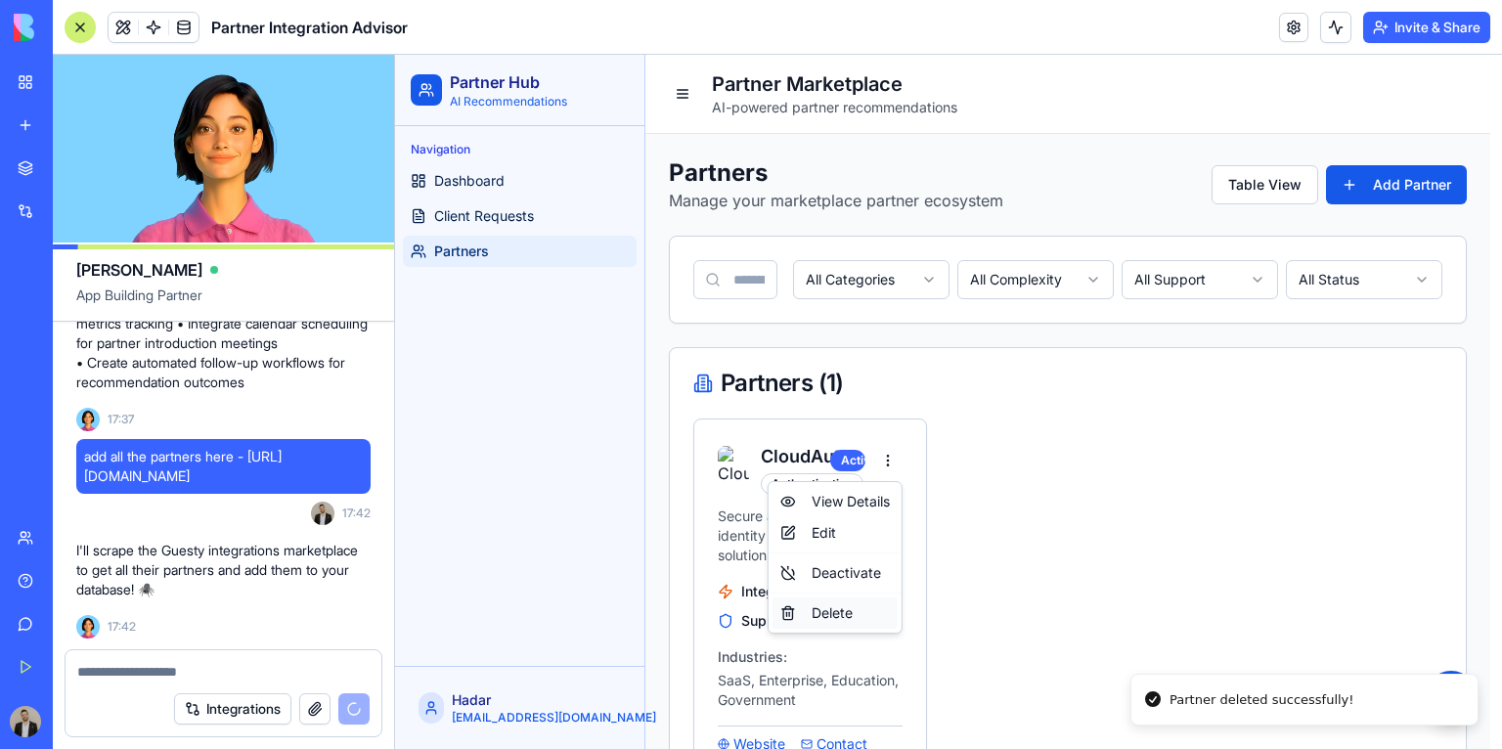
click at [848, 608] on div "Delete" at bounding box center [835, 613] width 125 height 31
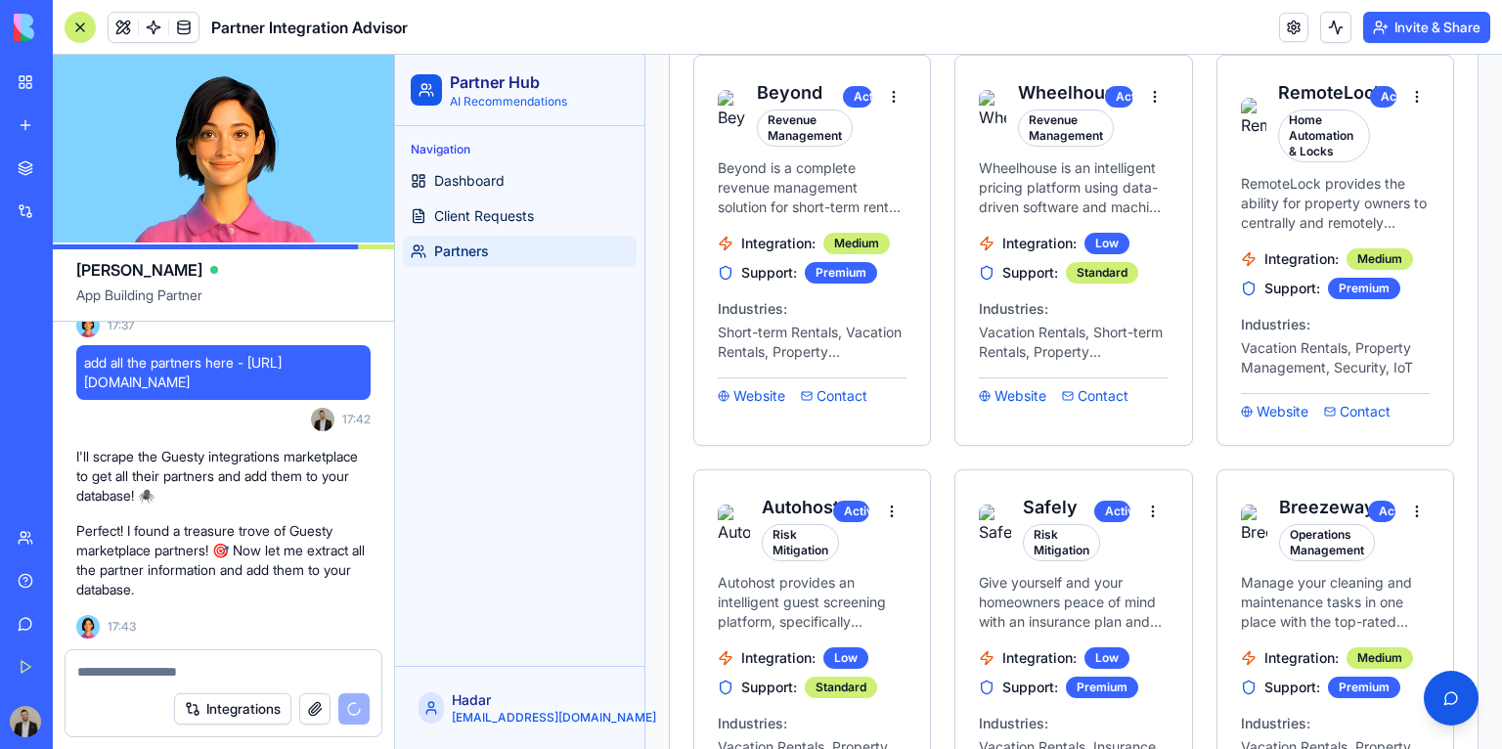
scroll to position [1837, 0]
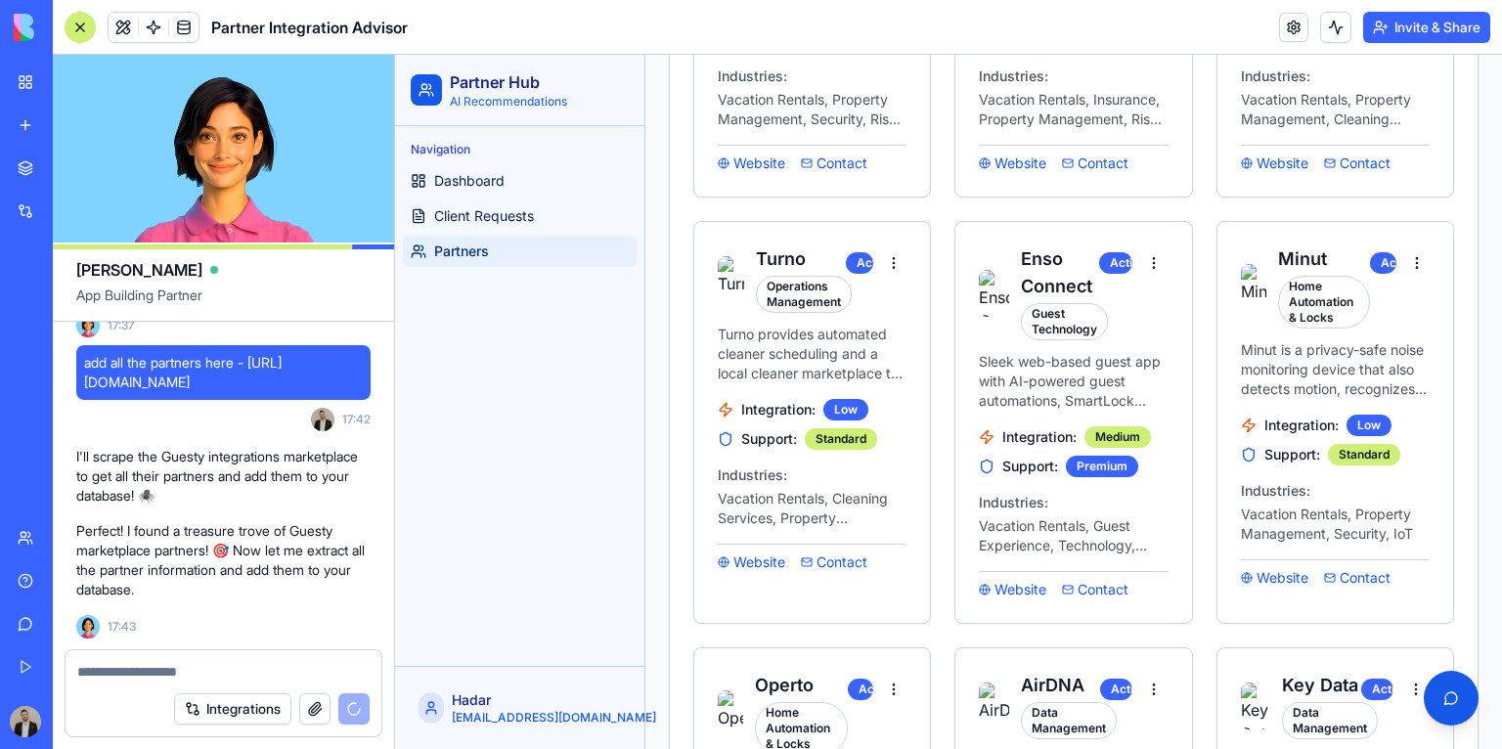
click at [256, 673] on textarea at bounding box center [223, 672] width 293 height 20
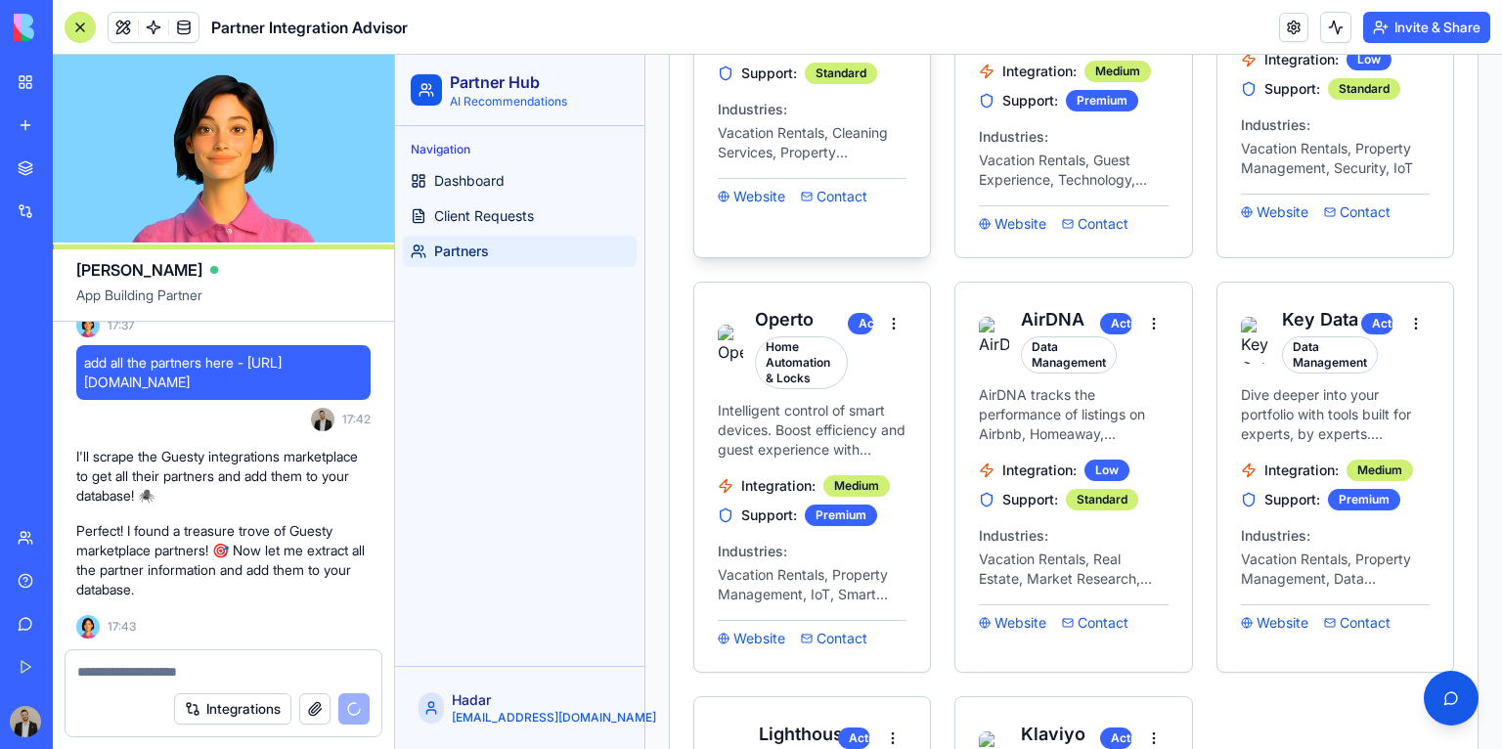
scroll to position [2228, 0]
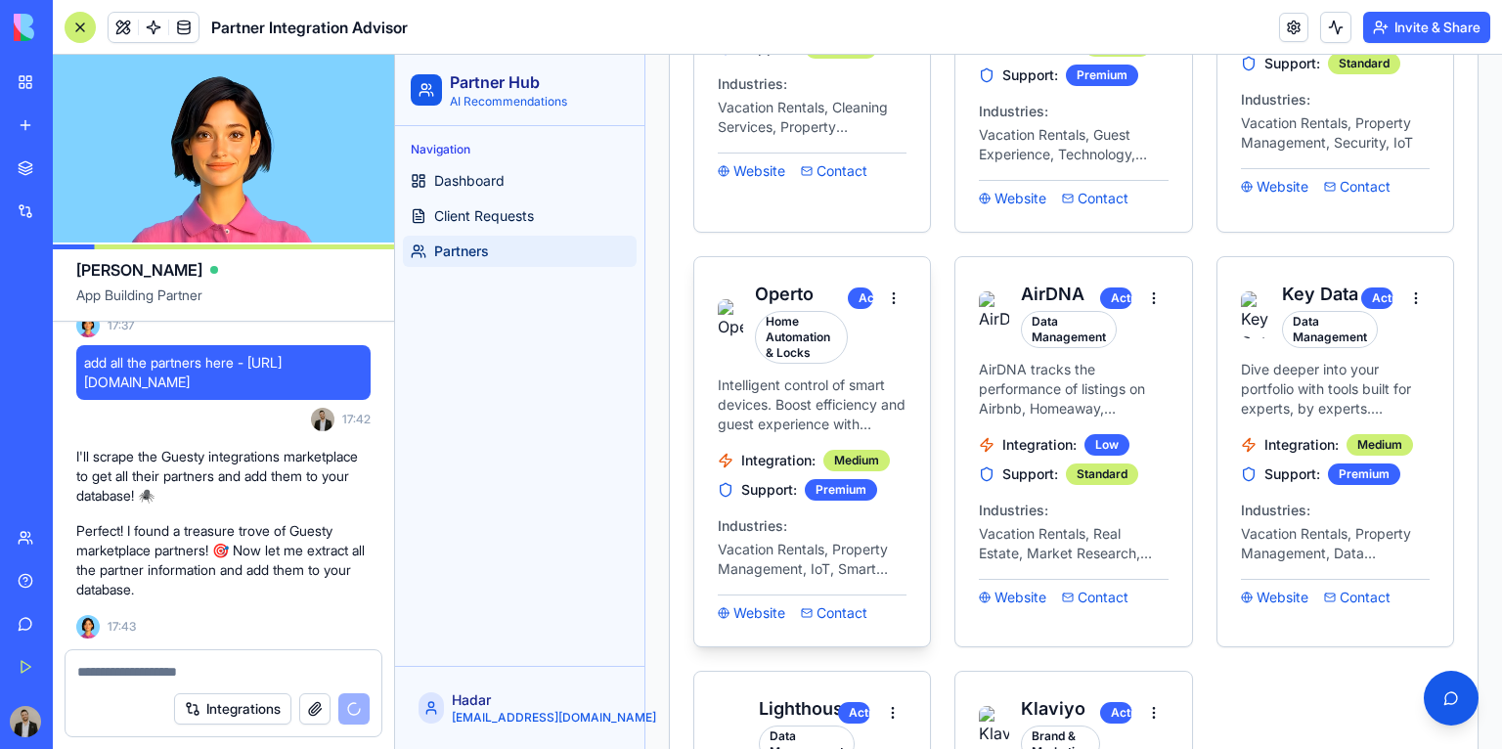
click at [836, 376] on p "Intelligent control of smart devices. Boost efficiency and guest experience wit…" at bounding box center [812, 405] width 189 height 59
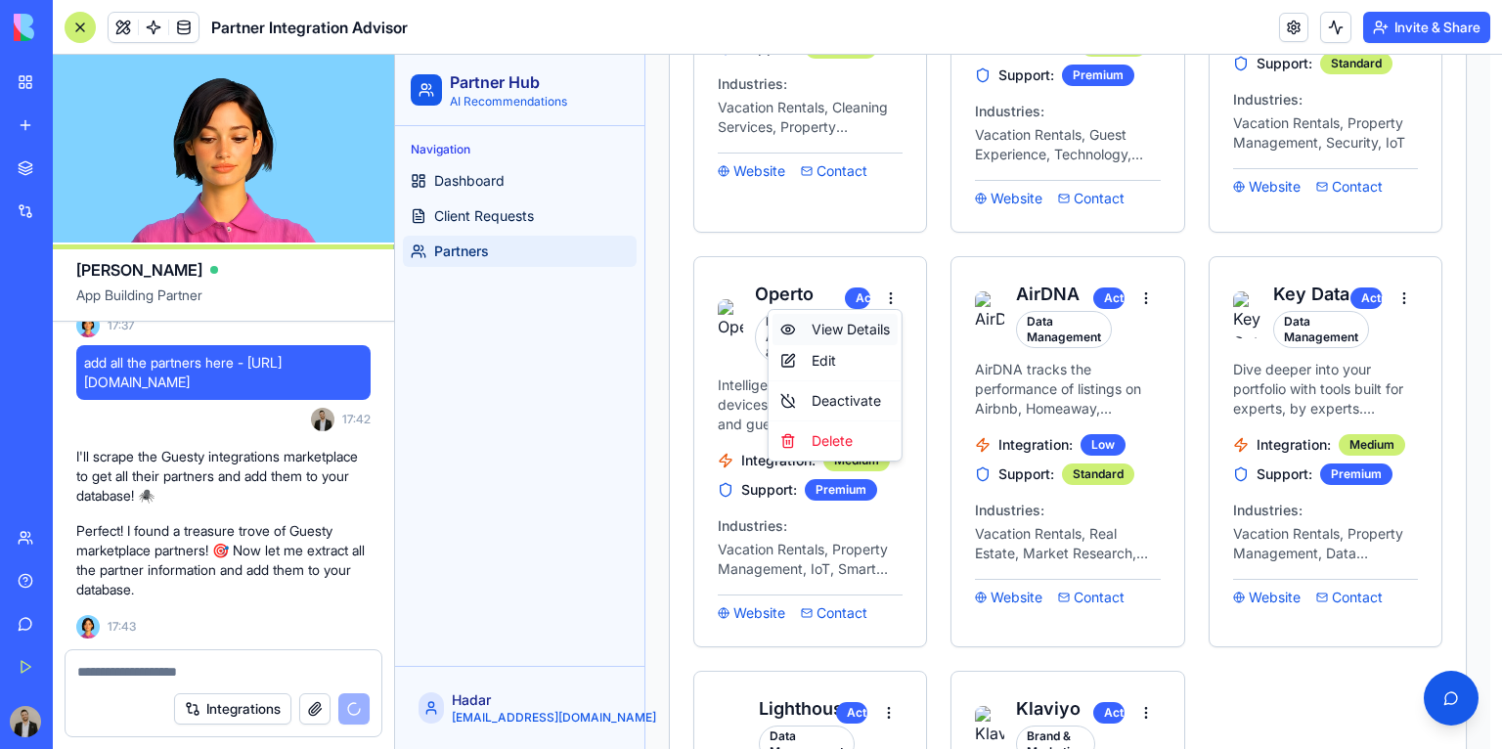
click at [875, 323] on div "View Details" at bounding box center [835, 329] width 125 height 31
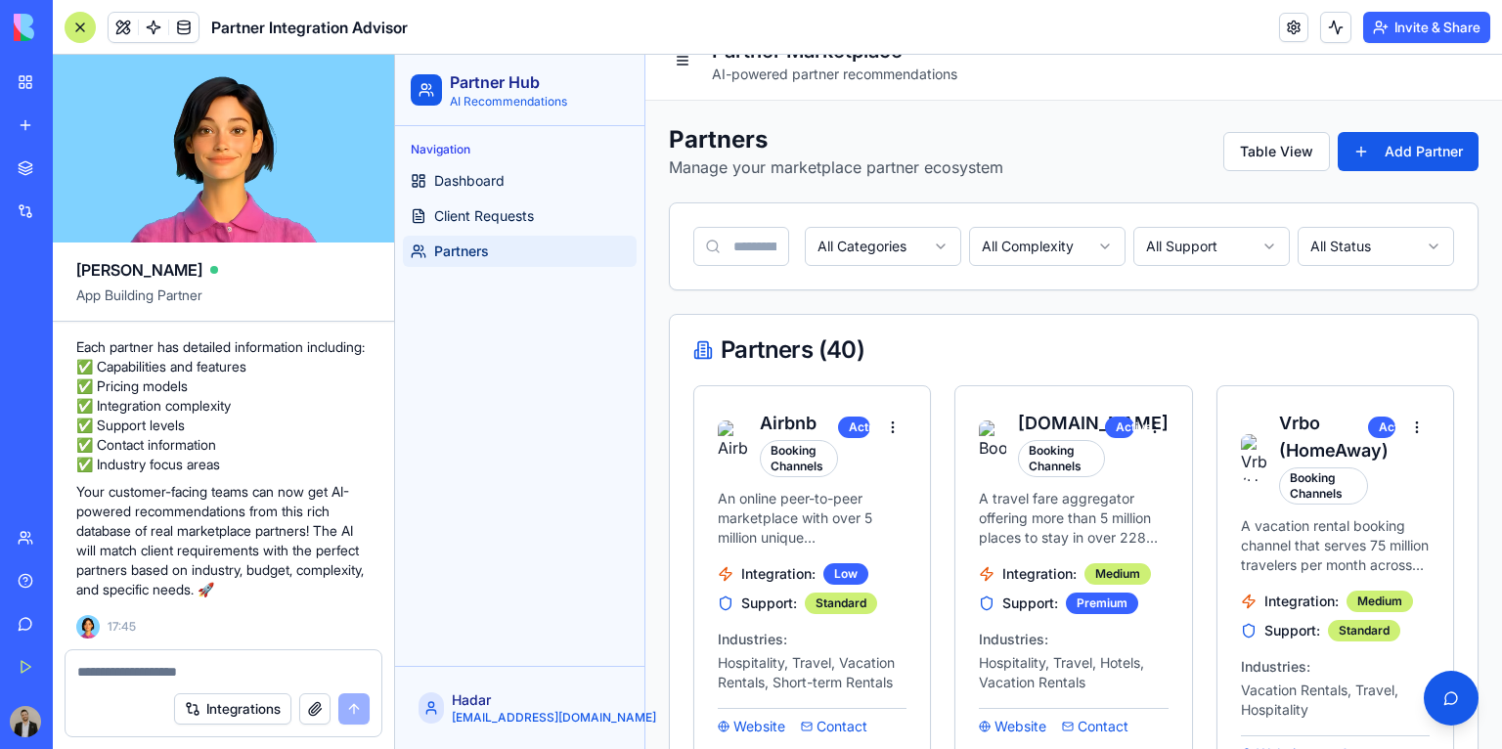
scroll to position [0, 0]
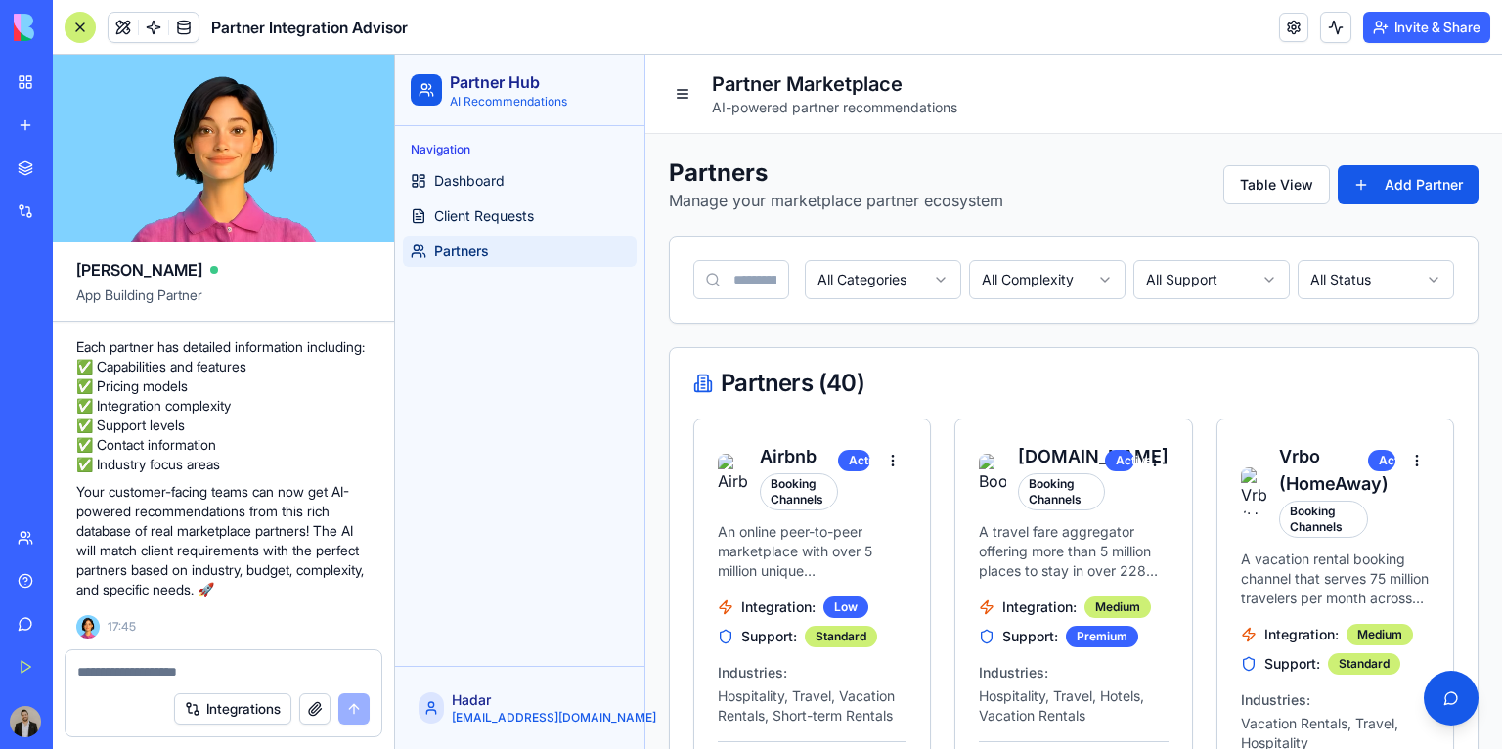
click at [182, 667] on textarea at bounding box center [223, 672] width 293 height 20
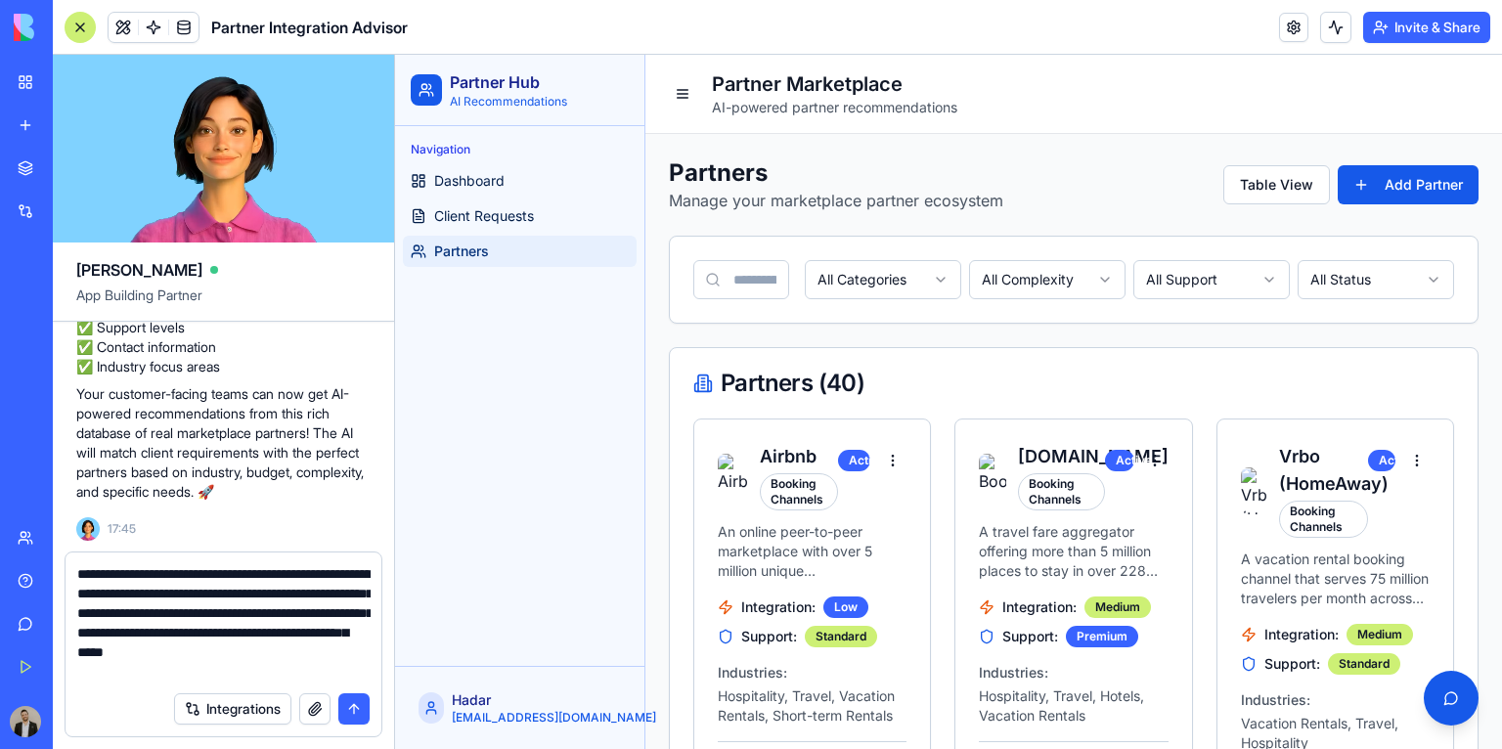
type textarea "**********"
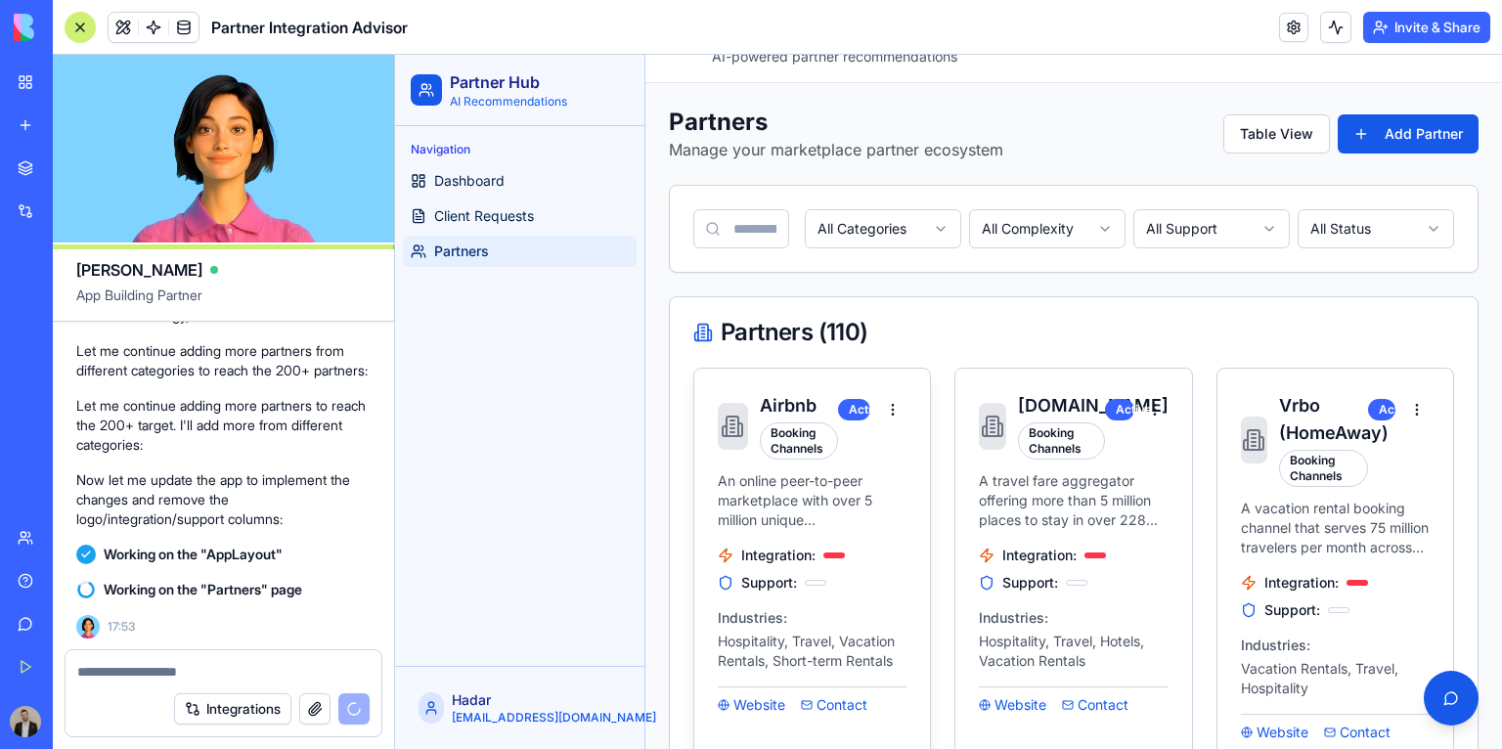
scroll to position [55, 0]
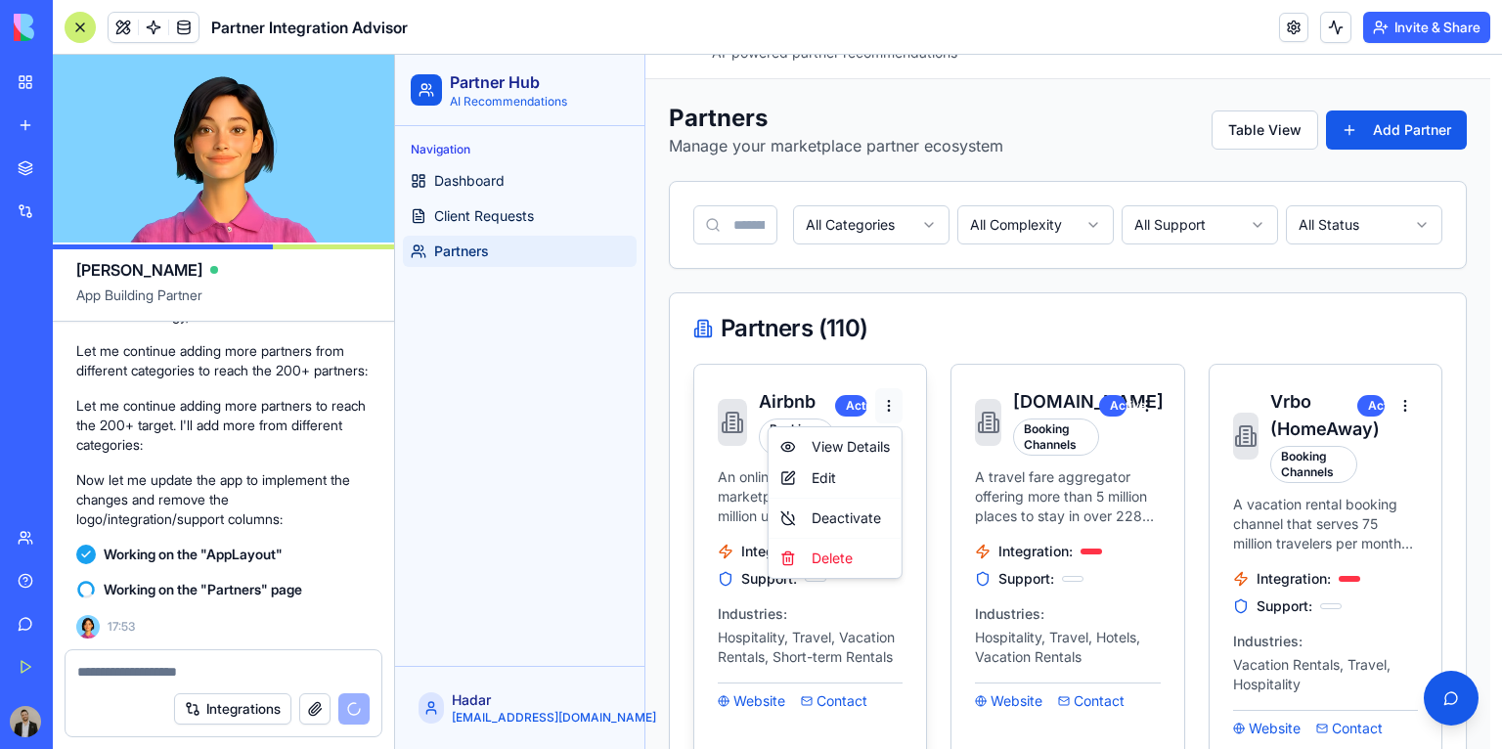
click at [882, 440] on div "View Details" at bounding box center [835, 446] width 125 height 31
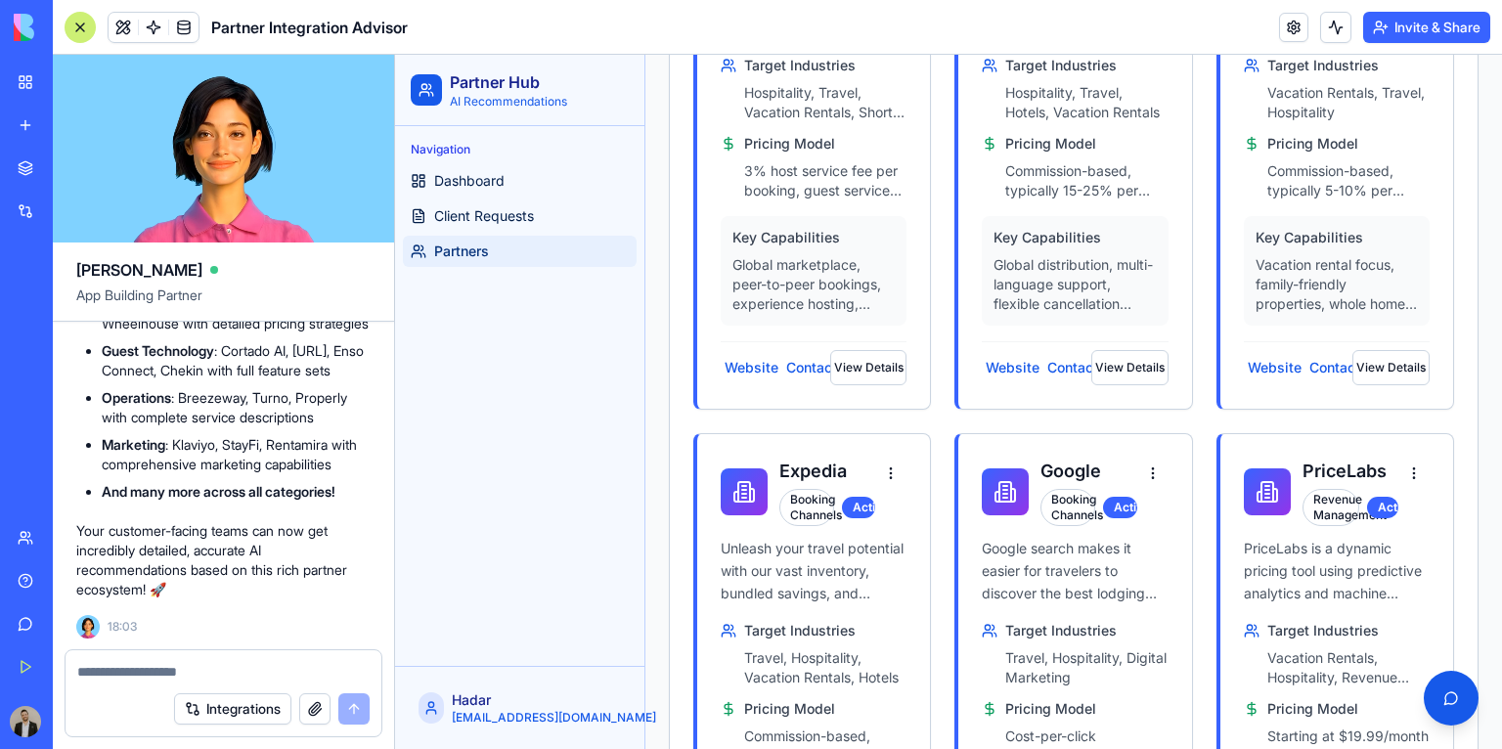
scroll to position [0, 0]
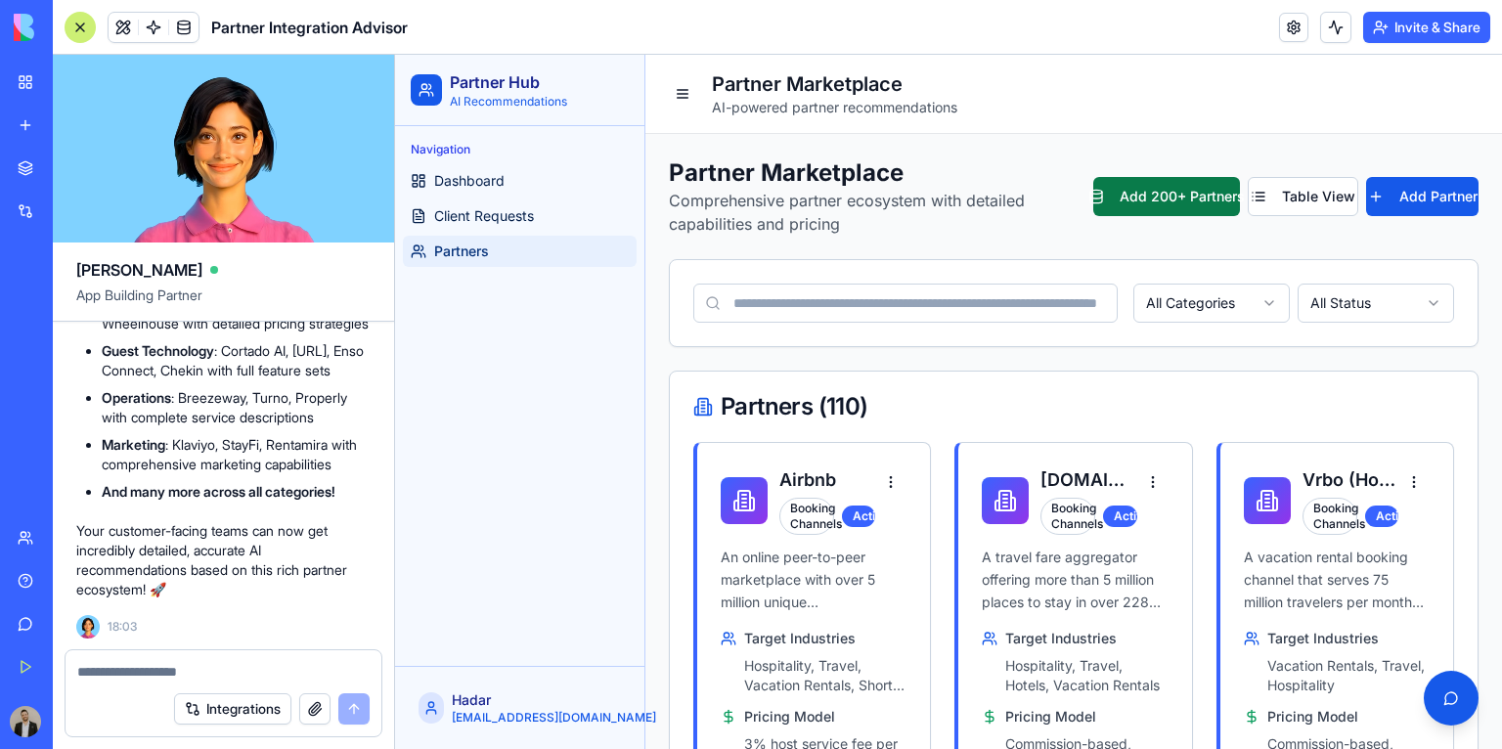
click at [1156, 204] on button "Add 200+ Partners" at bounding box center [1167, 196] width 147 height 39
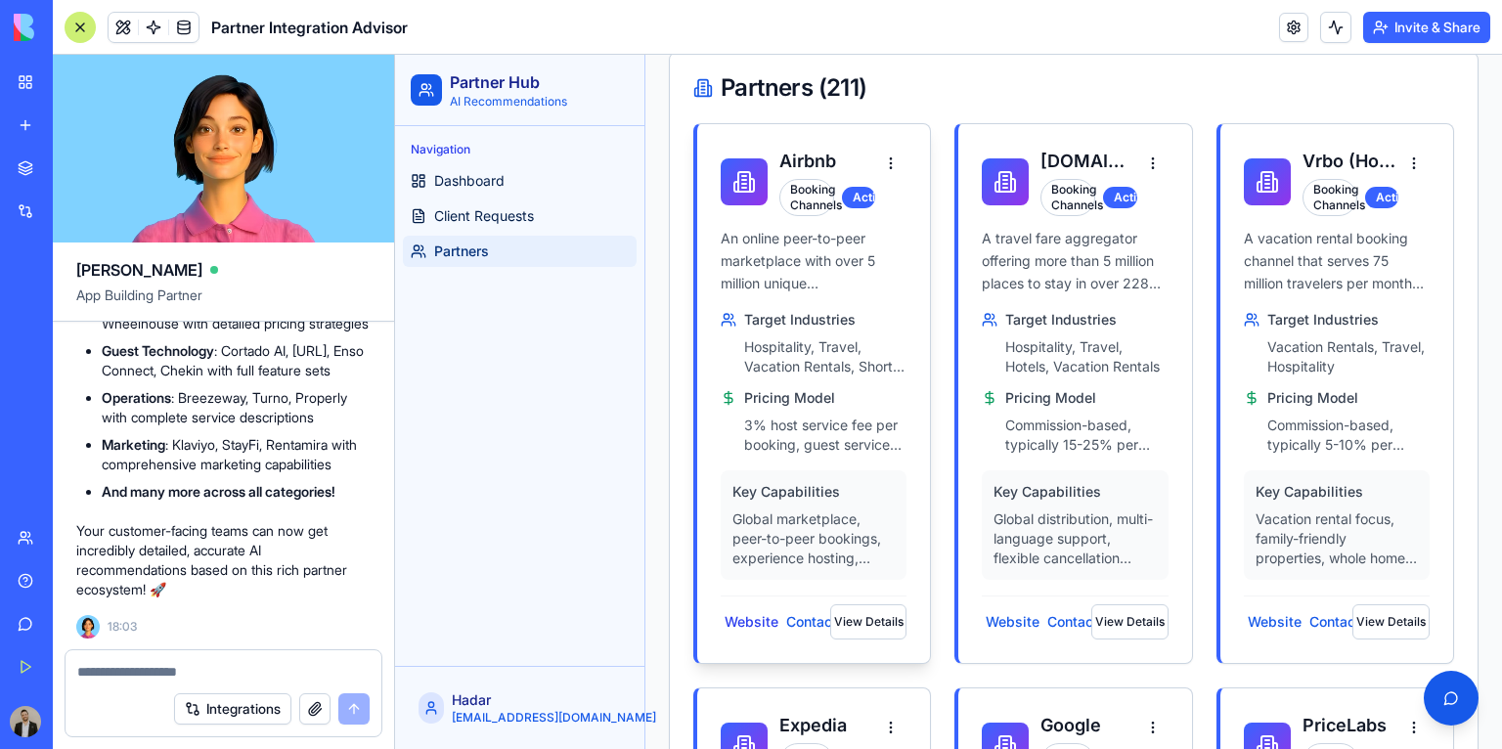
scroll to position [413, 0]
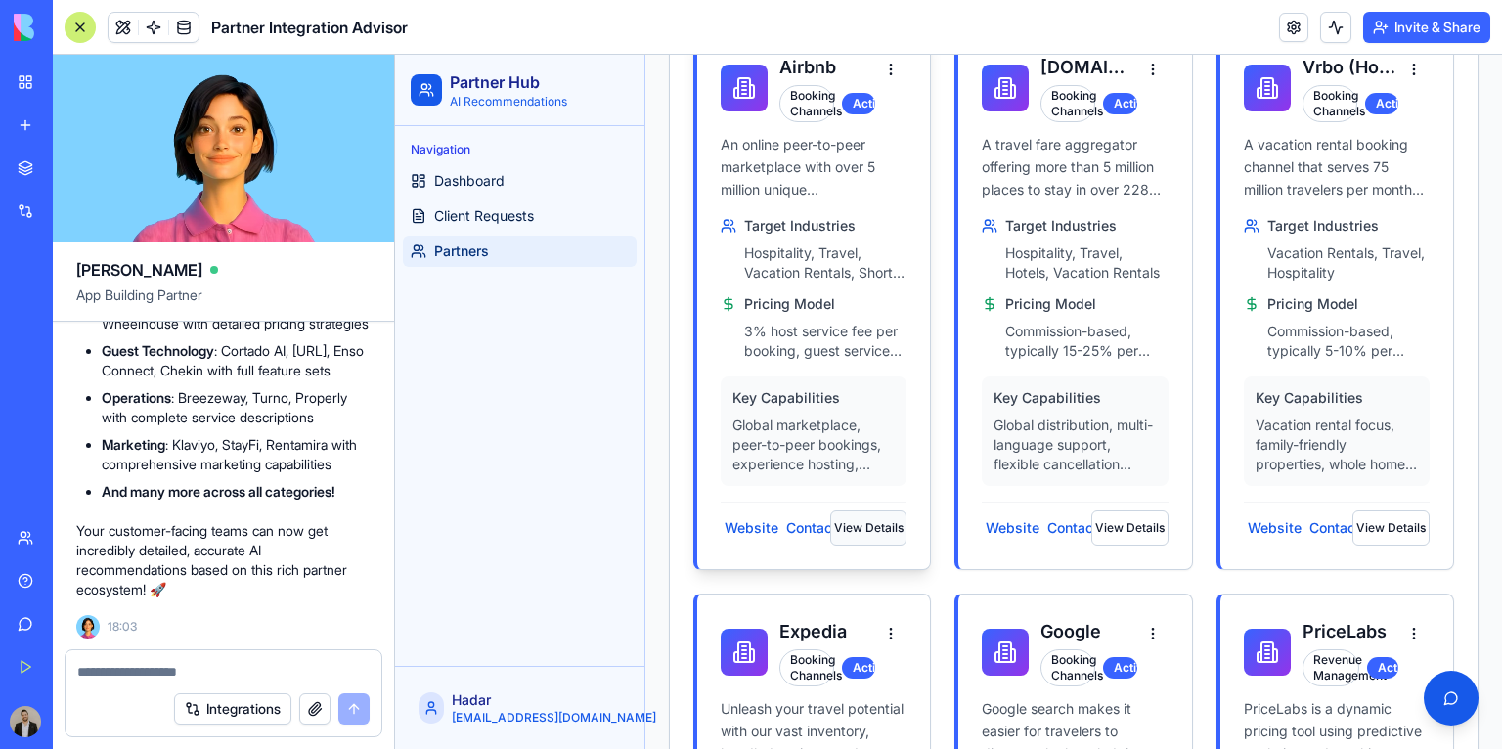
click at [854, 529] on button "View Details" at bounding box center [868, 528] width 77 height 35
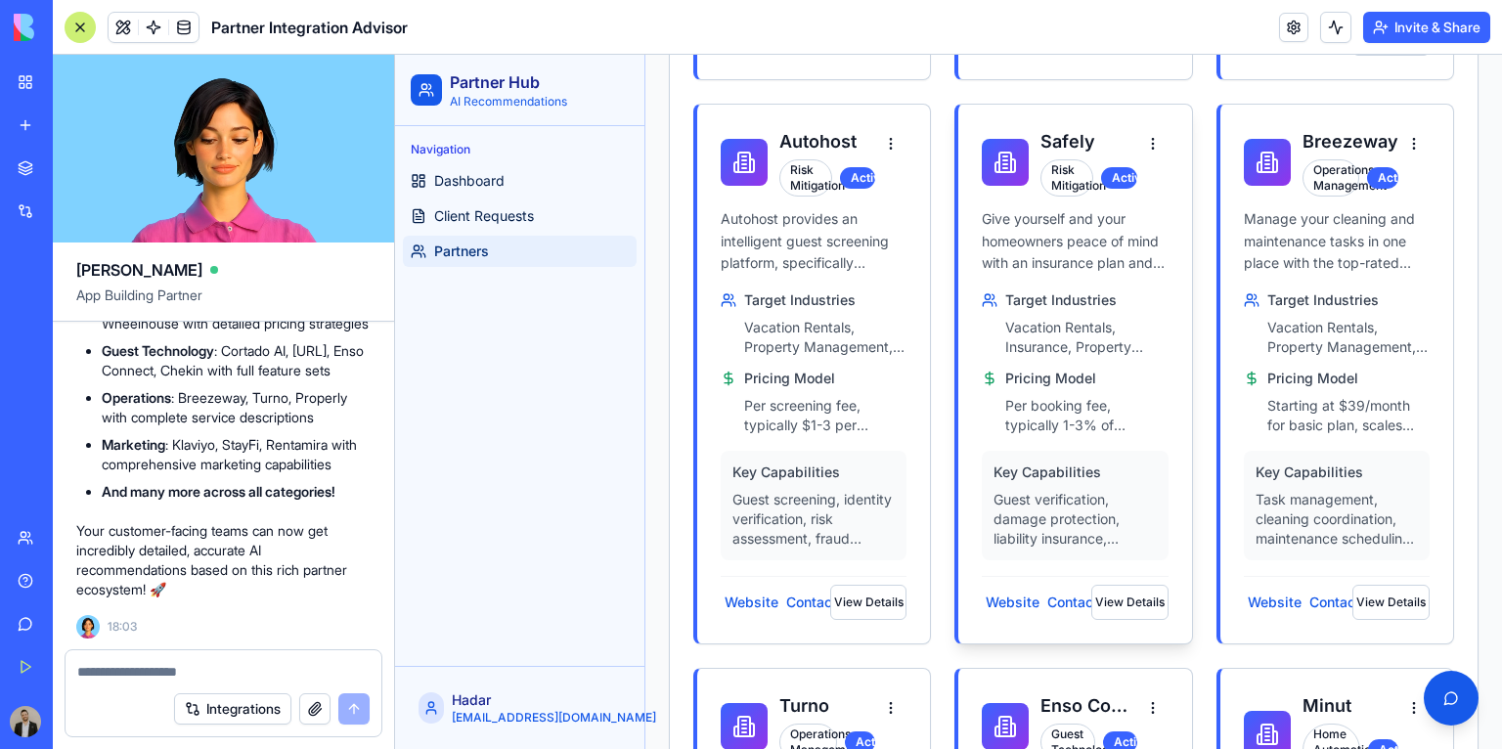
scroll to position [2067, 0]
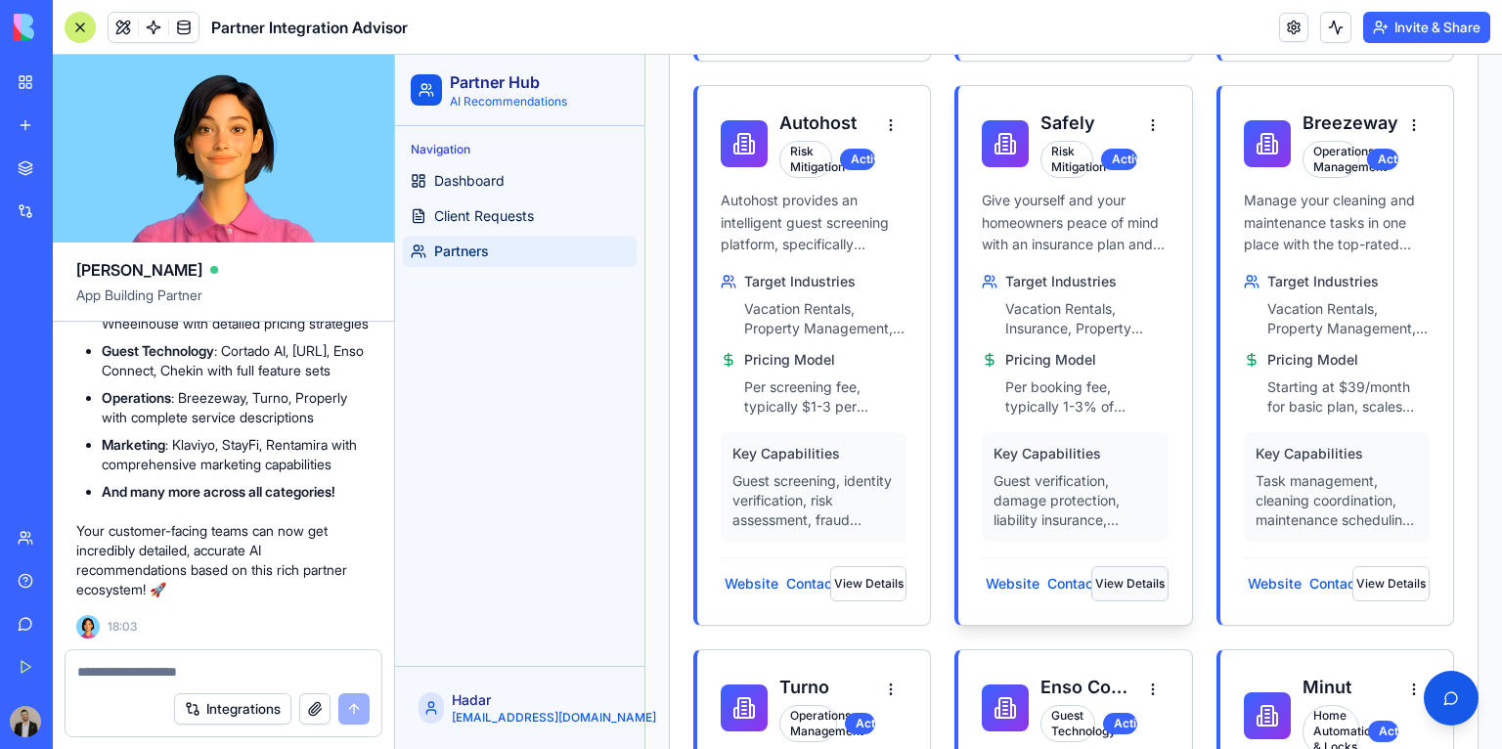
click at [1095, 577] on button "View Details" at bounding box center [1130, 583] width 77 height 35
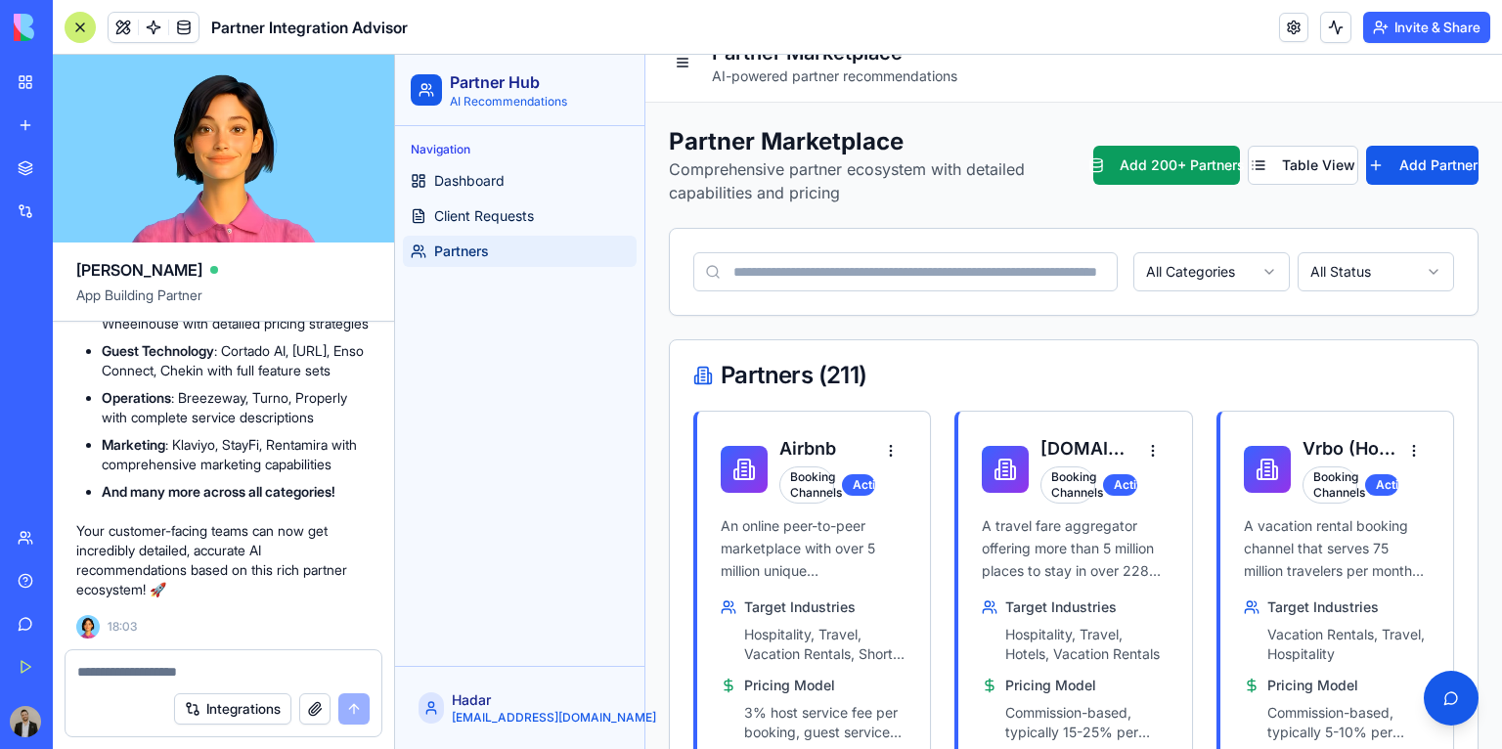
scroll to position [0, 0]
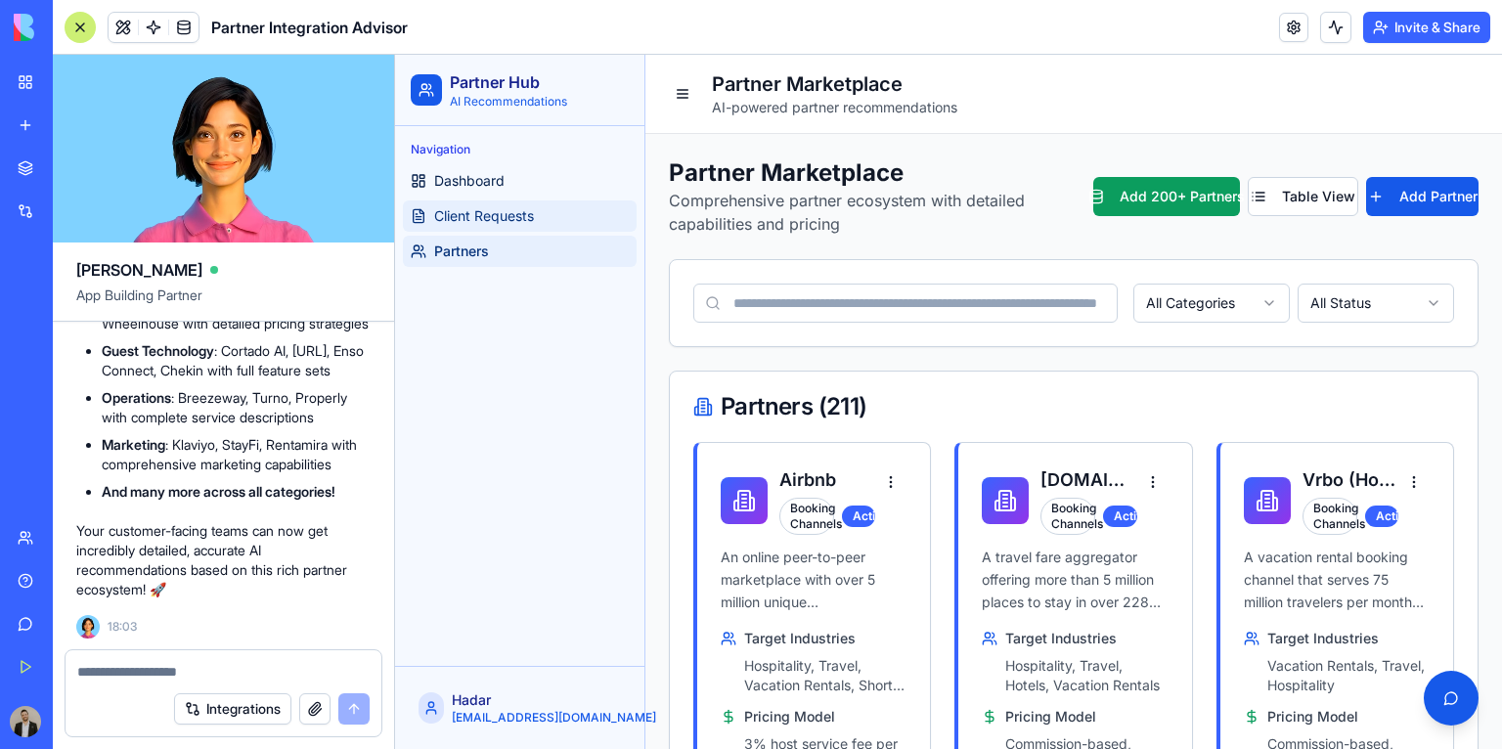
click at [488, 214] on span "Client Requests" at bounding box center [484, 216] width 100 height 20
